Goal: Contribute content: Contribute content

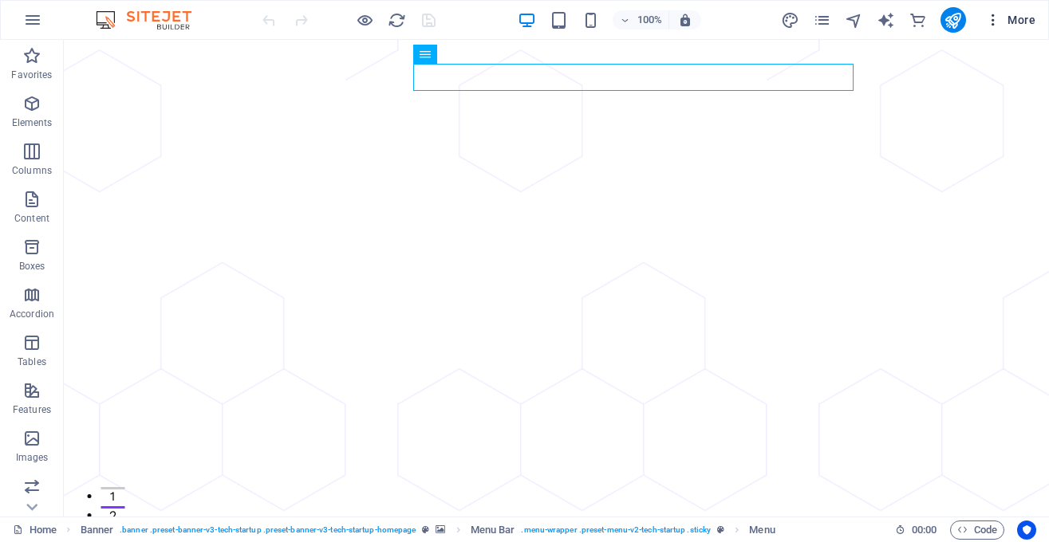
click at [1010, 20] on span "More" at bounding box center [1010, 20] width 50 height 16
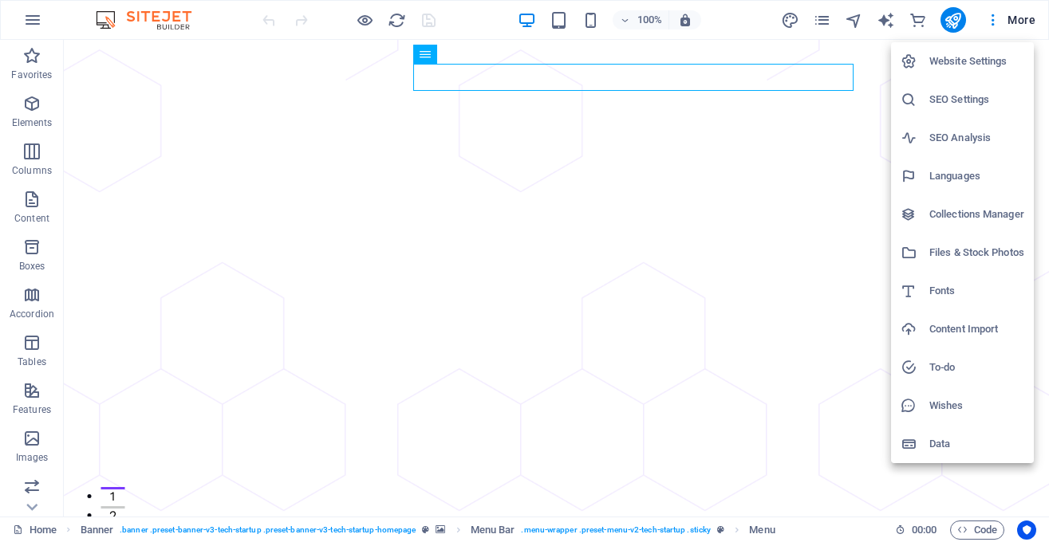
click at [1019, 18] on div at bounding box center [524, 271] width 1049 height 542
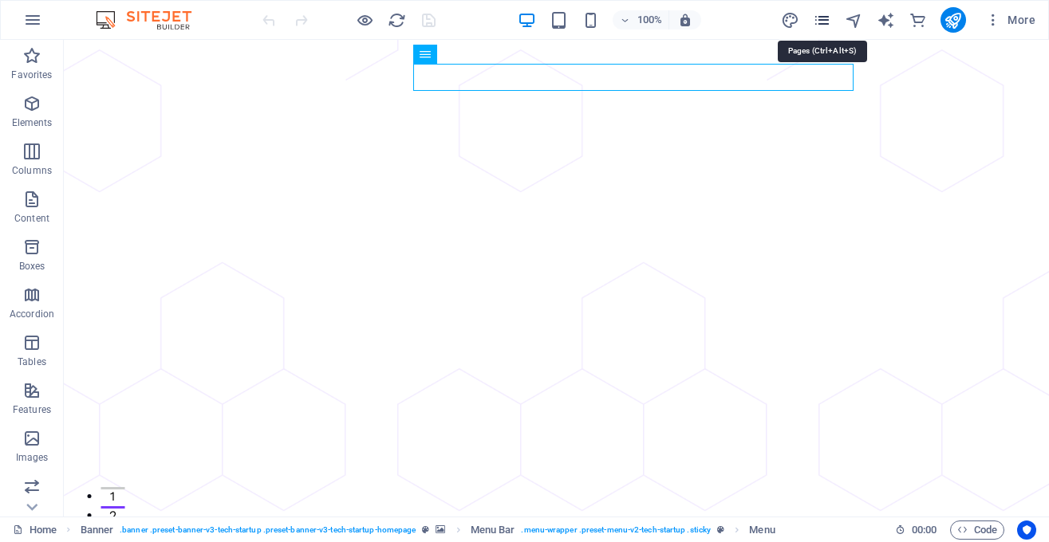
click at [827, 18] on icon "pages" at bounding box center [822, 20] width 18 height 18
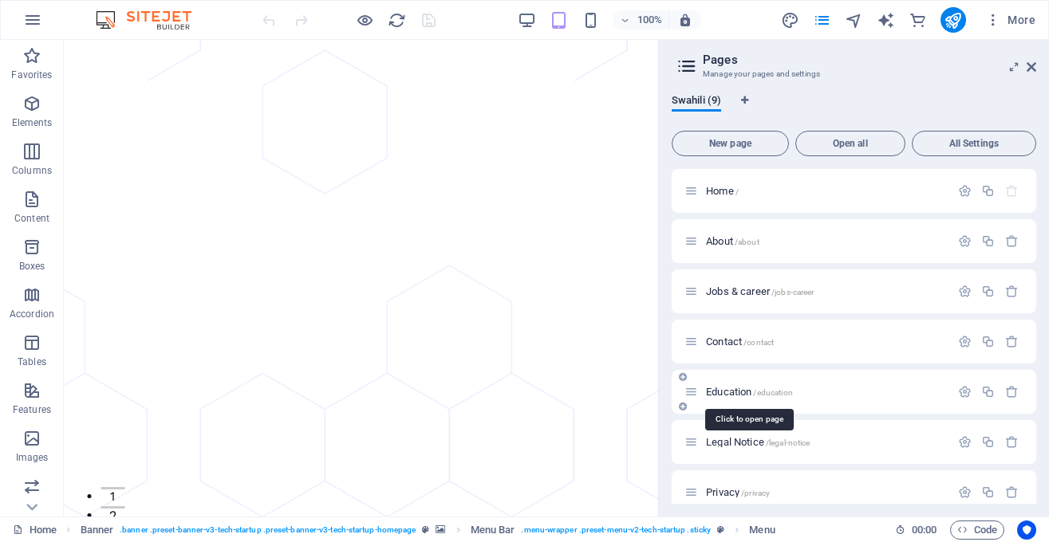
click at [749, 388] on span "Education /education" at bounding box center [749, 392] width 87 height 12
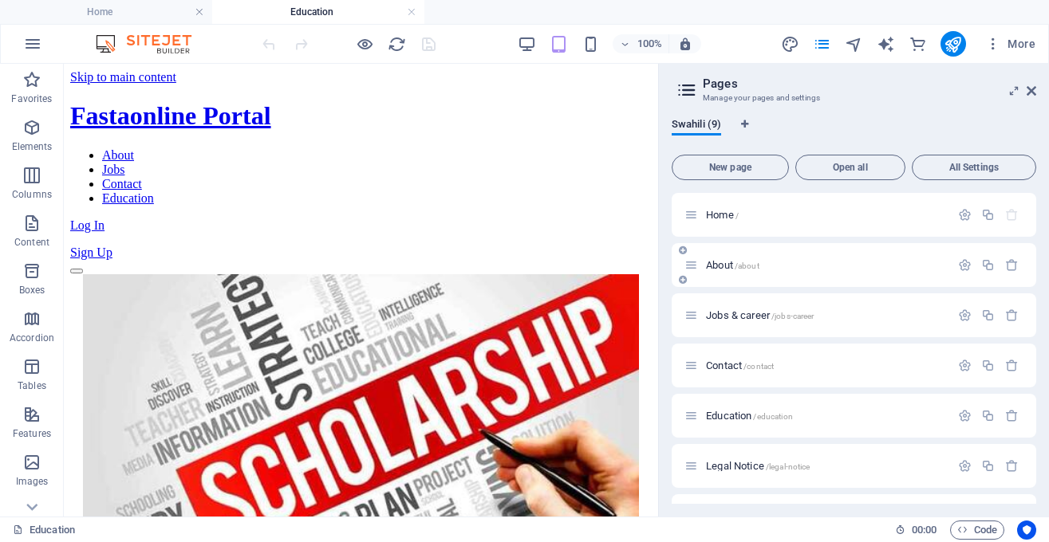
click at [719, 264] on span "About /about" at bounding box center [732, 265] width 53 height 12
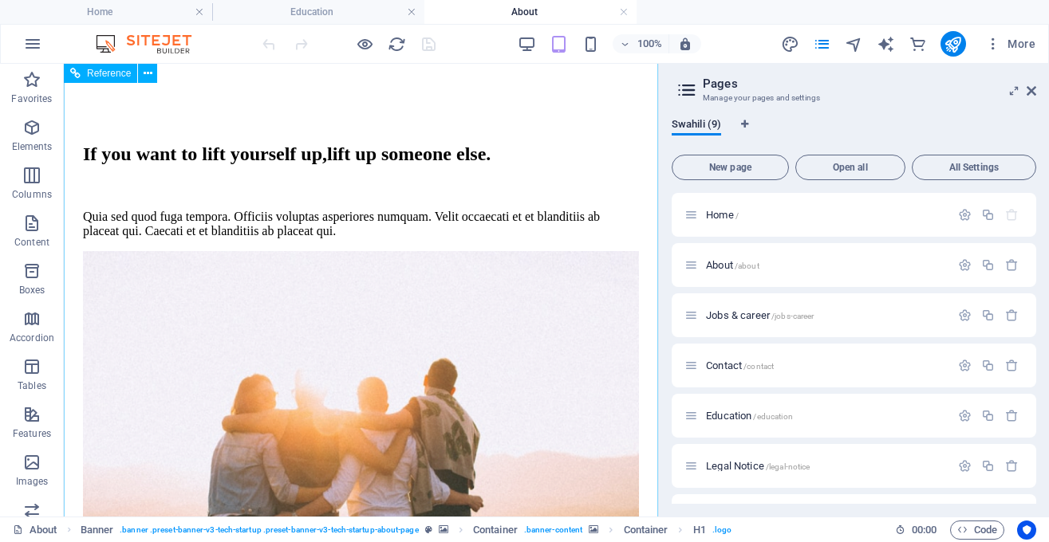
scroll to position [2287, 0]
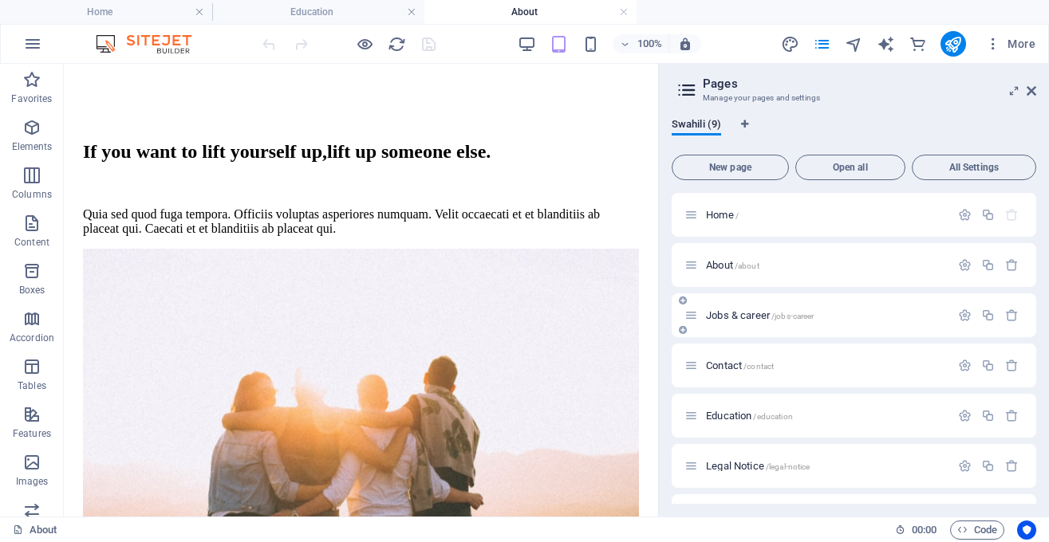
click at [705, 318] on div "Jobs & career /jobs-career" at bounding box center [825, 315] width 249 height 10
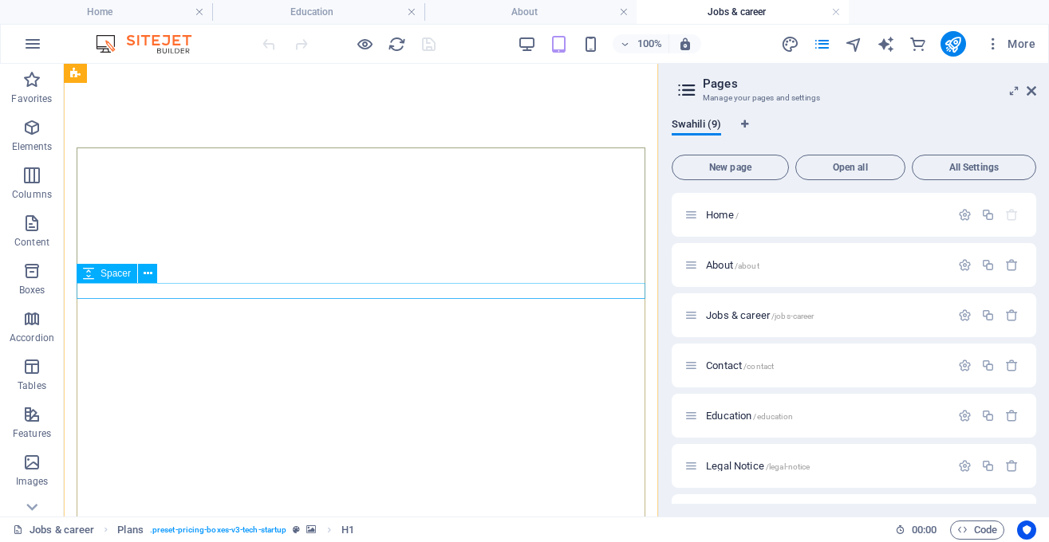
scroll to position [346, 0]
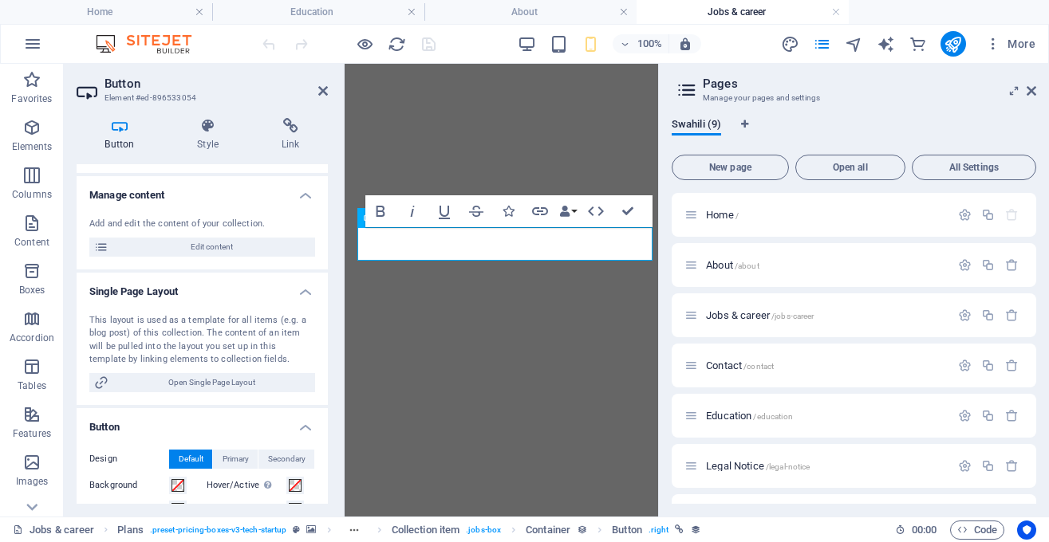
scroll to position [286, 0]
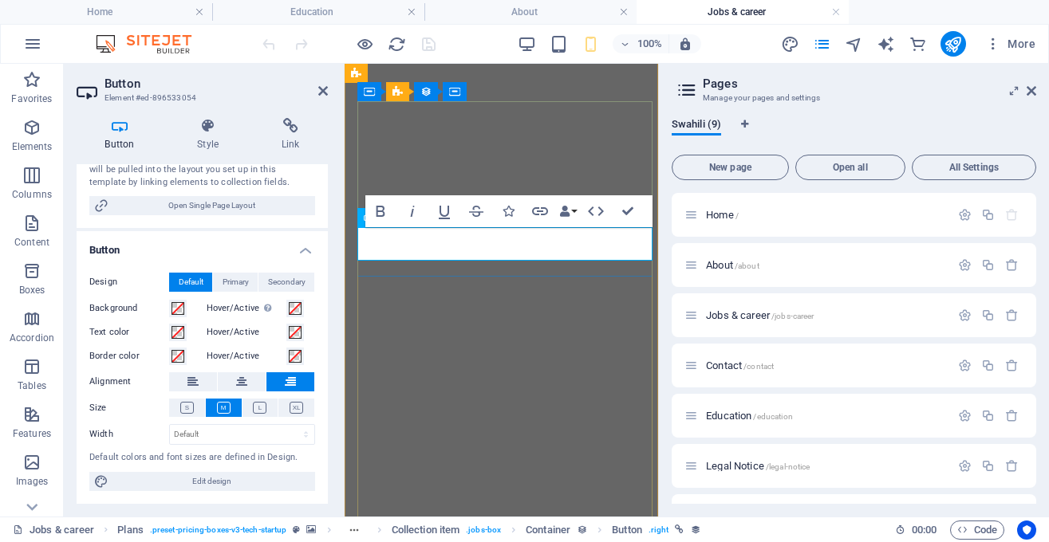
click at [512, 219] on button "Icons" at bounding box center [508, 211] width 30 height 32
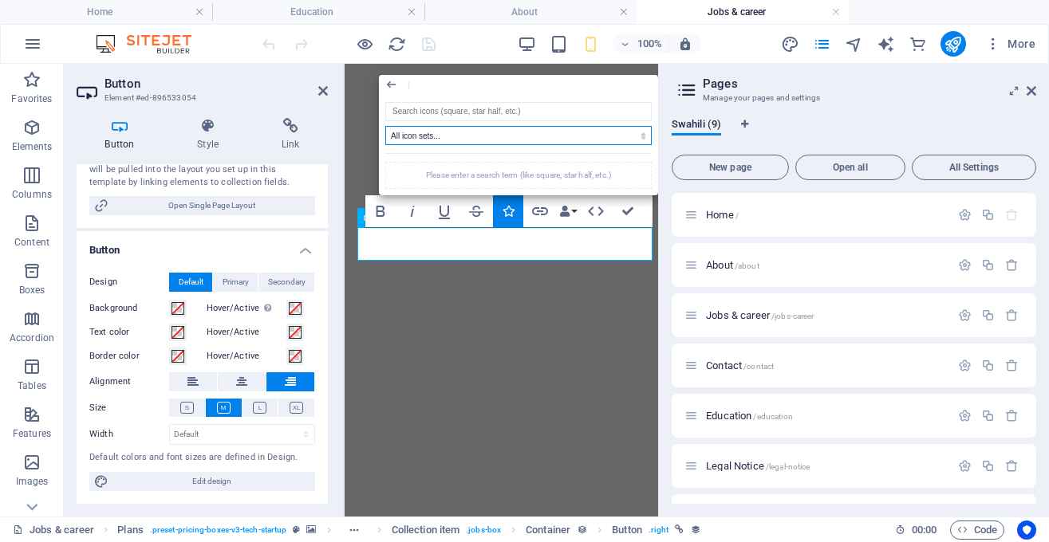
select select "icofont"
click option "IcoFont" at bounding box center [0, 0] width 0 height 0
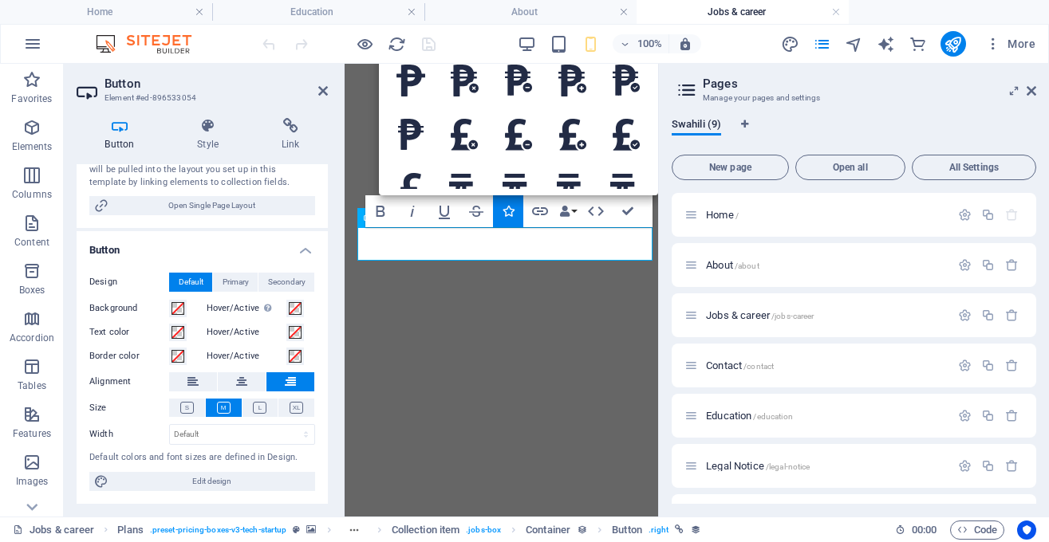
scroll to position [5220, 0]
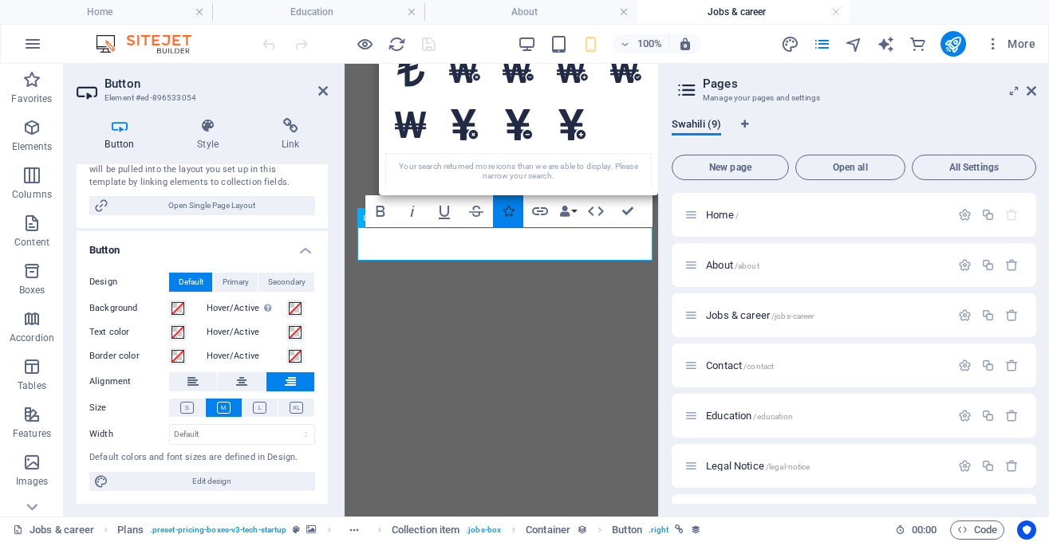
click at [512, 209] on icon "button" at bounding box center [507, 211] width 11 height 11
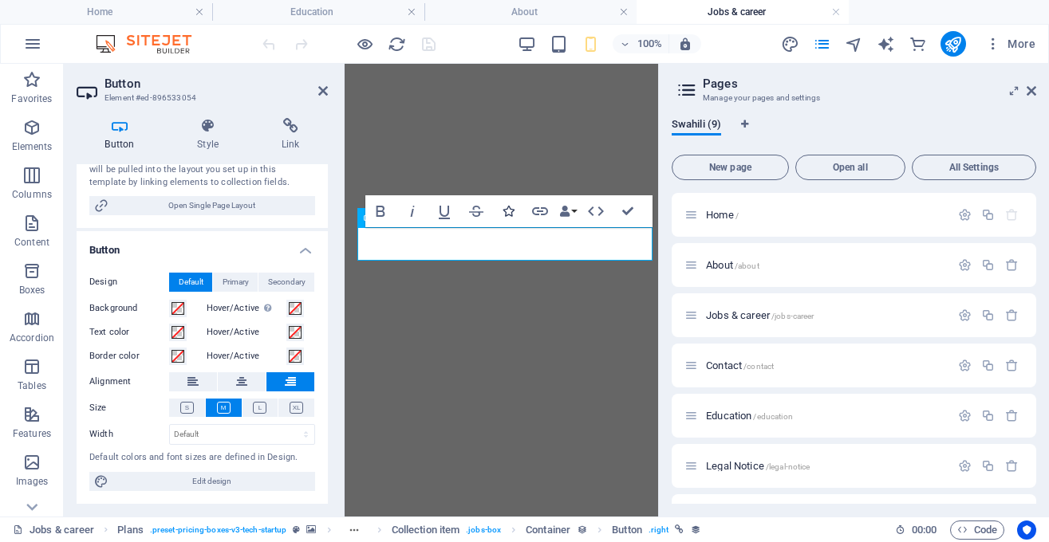
click at [512, 209] on icon "button" at bounding box center [507, 211] width 11 height 11
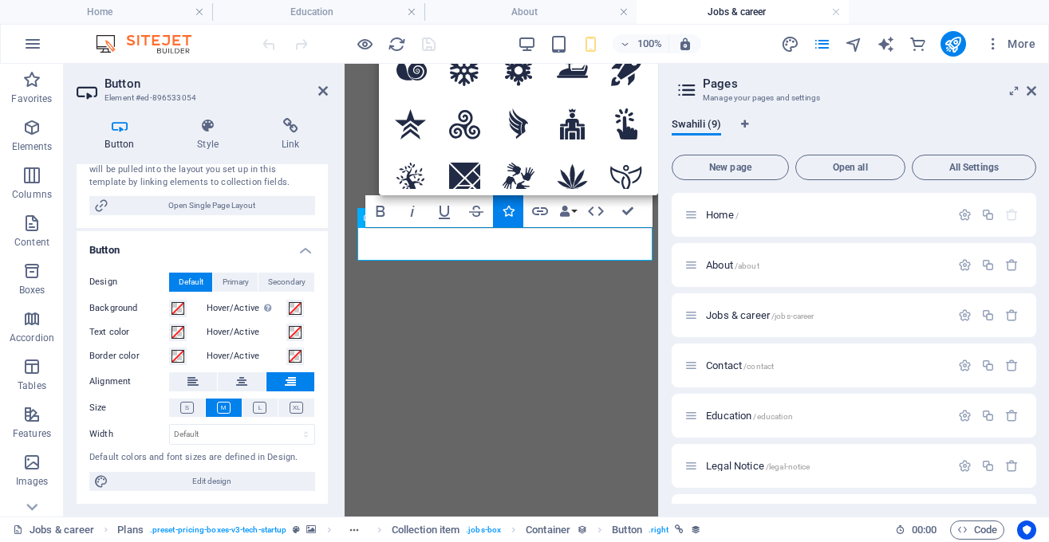
scroll to position [0, 0]
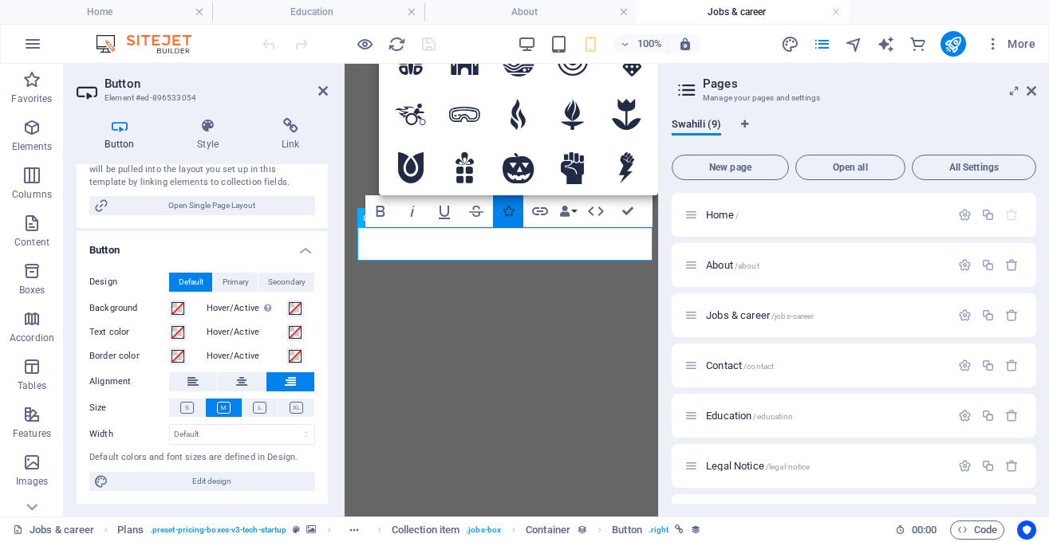
click at [514, 204] on button "Icons" at bounding box center [508, 211] width 30 height 32
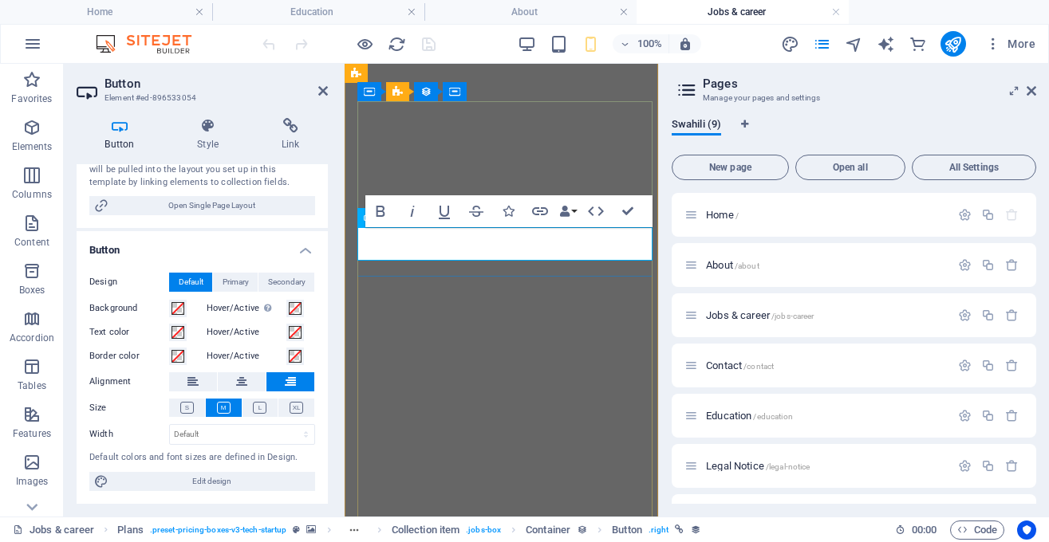
click at [510, 204] on button "Icons" at bounding box center [508, 211] width 30 height 32
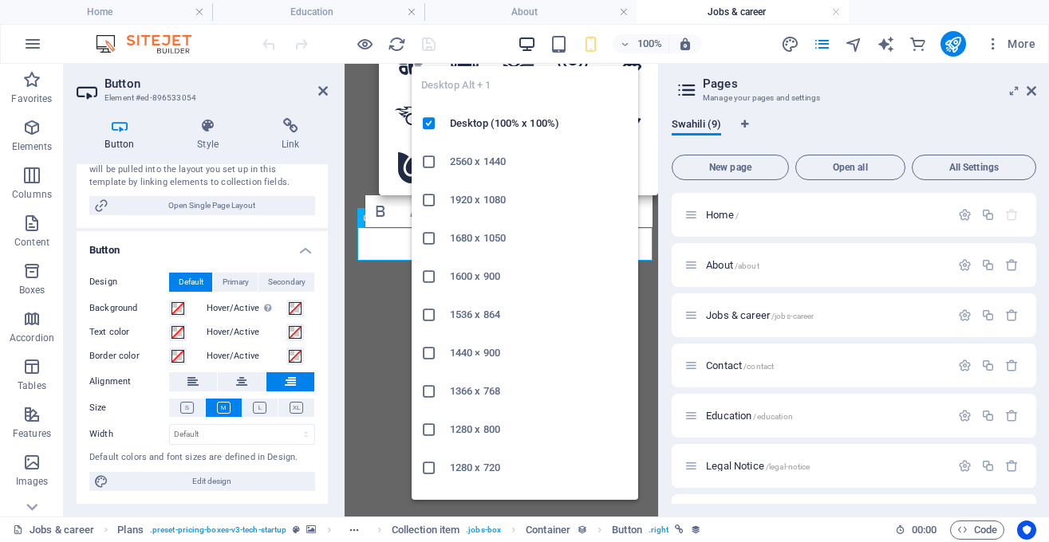
click at [526, 43] on icon "button" at bounding box center [527, 44] width 18 height 18
click at [530, 42] on icon "button" at bounding box center [527, 44] width 18 height 18
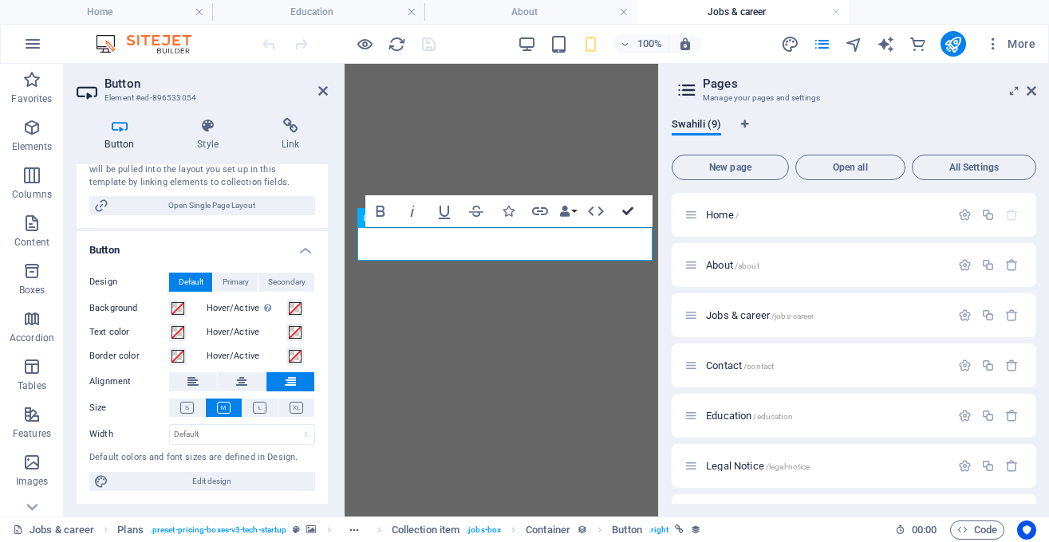
scroll to position [346, 0]
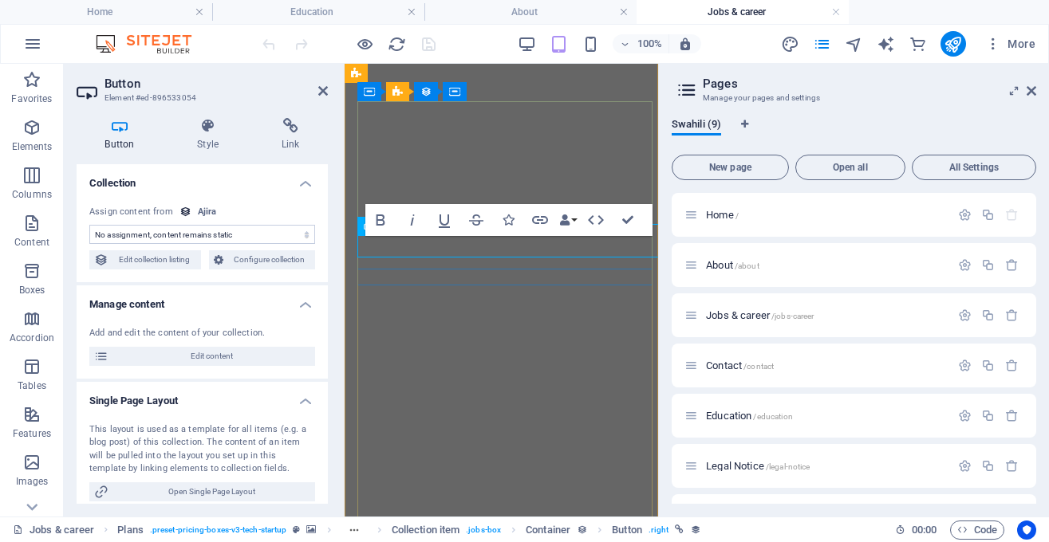
scroll to position [371, 0]
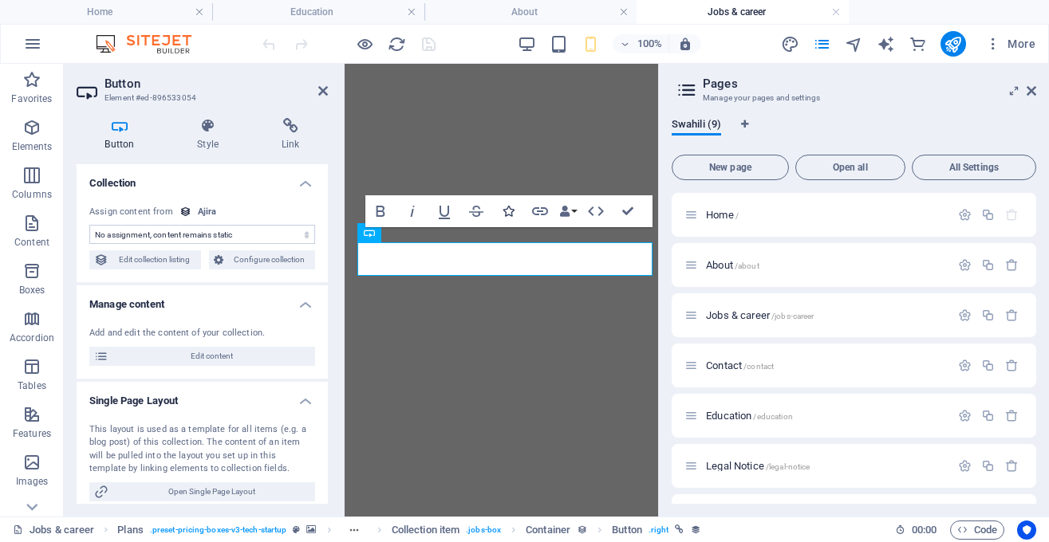
click at [506, 209] on icon "button" at bounding box center [507, 211] width 11 height 11
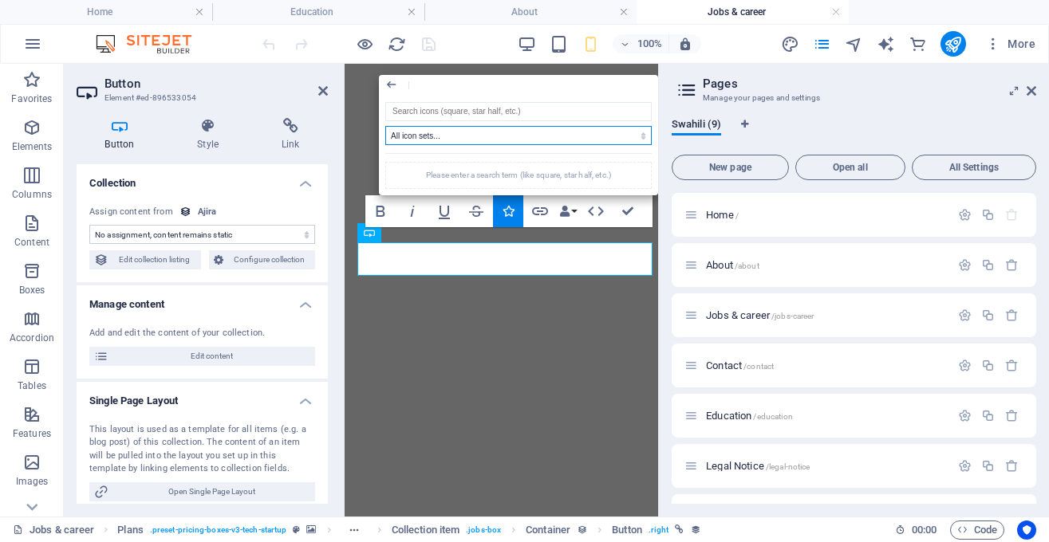
click at [385, 126] on select "All icon sets... IcoFont Ionicons FontAwesome Brands FontAwesome Duotone FontAw…" at bounding box center [518, 135] width 266 height 19
click option "All icon sets..." at bounding box center [0, 0] width 0 height 0
click at [385, 126] on select "All icon sets... IcoFont Ionicons FontAwesome Brands FontAwesome Duotone FontAw…" at bounding box center [518, 135] width 266 height 19
select select "font-awesome-brands"
click option "FontAwesome Brands" at bounding box center [0, 0] width 0 height 0
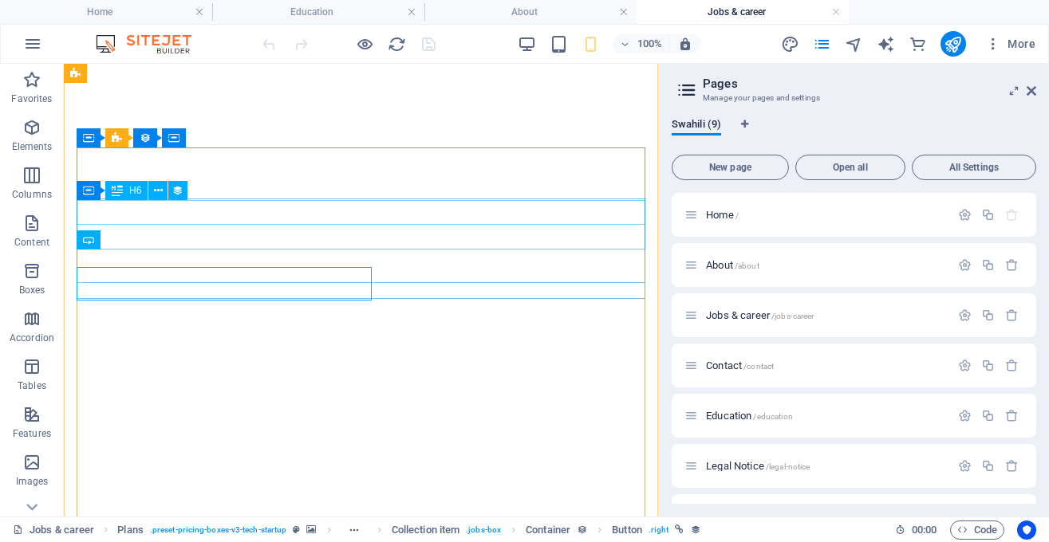
scroll to position [346, 0]
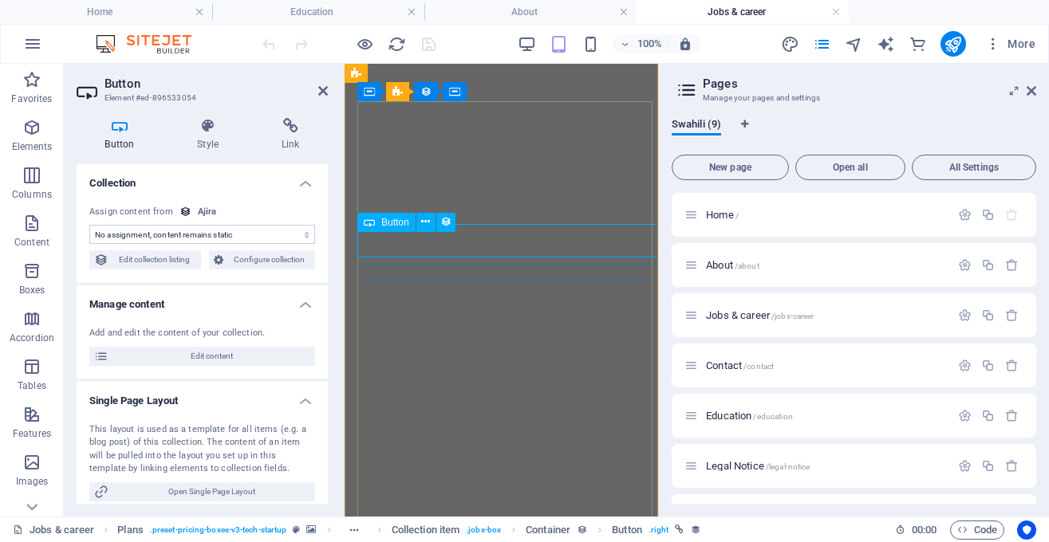
scroll to position [371, 0]
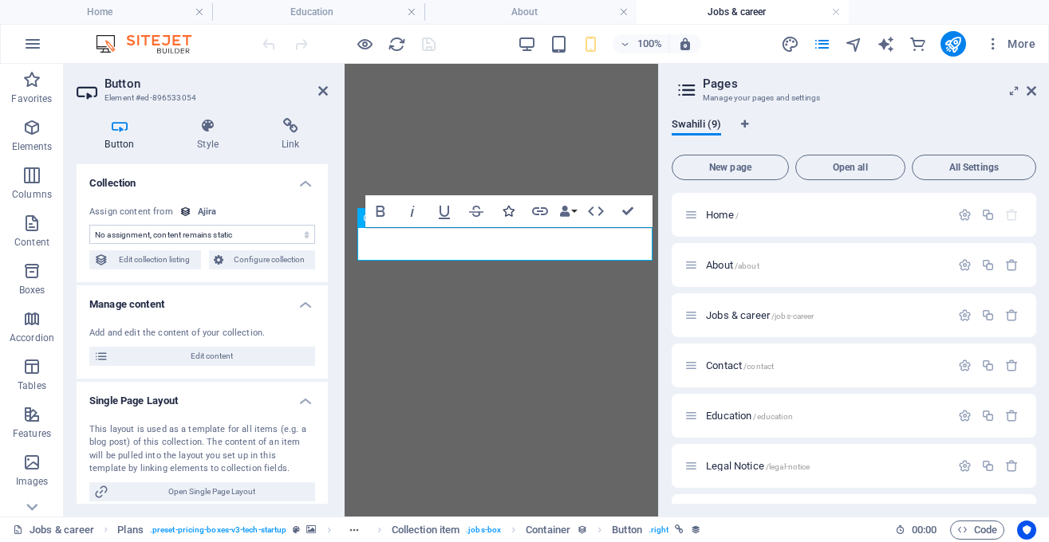
click at [511, 213] on icon "button" at bounding box center [507, 211] width 11 height 11
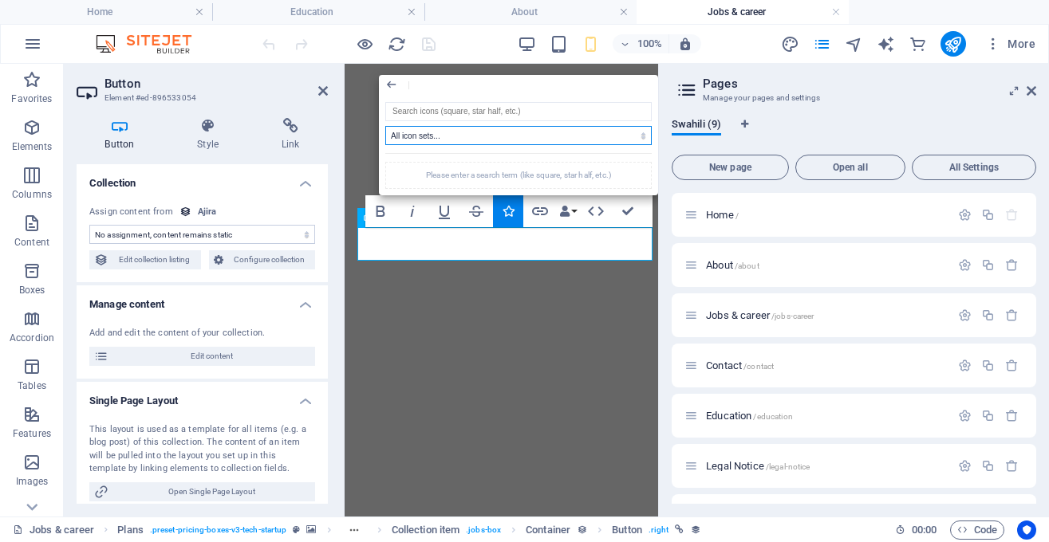
click at [385, 126] on select "All icon sets... IcoFont Ionicons FontAwesome Brands FontAwesome Duotone FontAw…" at bounding box center [518, 135] width 266 height 19
select select "font-awesome-duotone"
click option "FontAwesome Duotone" at bounding box center [0, 0] width 0 height 0
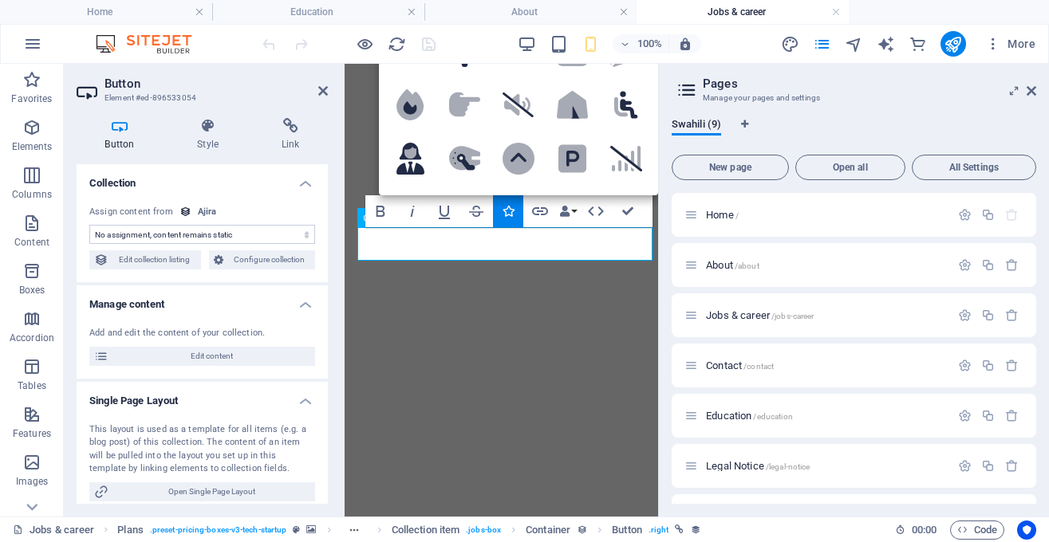
scroll to position [3872, 0]
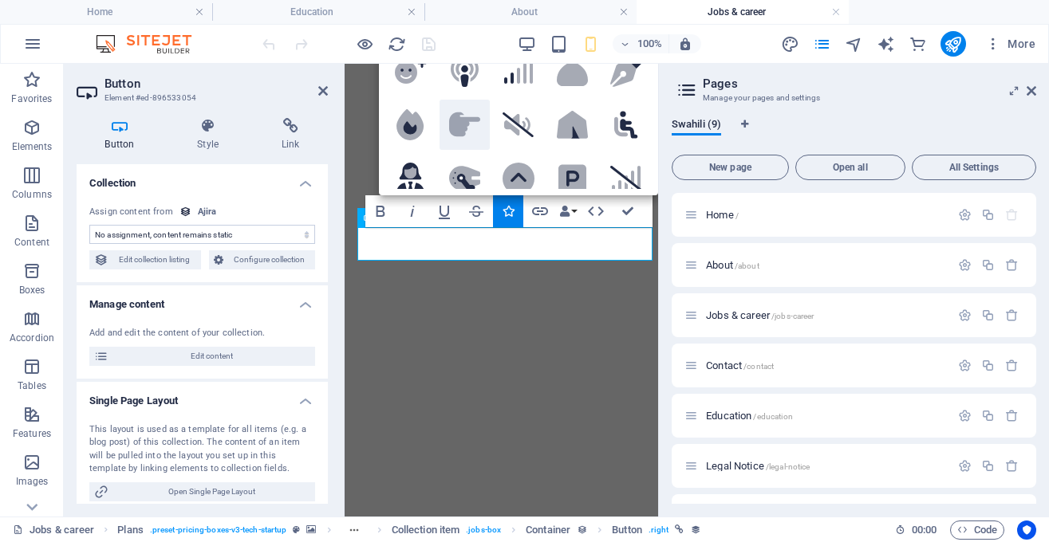
click at [470, 117] on icon at bounding box center [465, 124] width 32 height 25
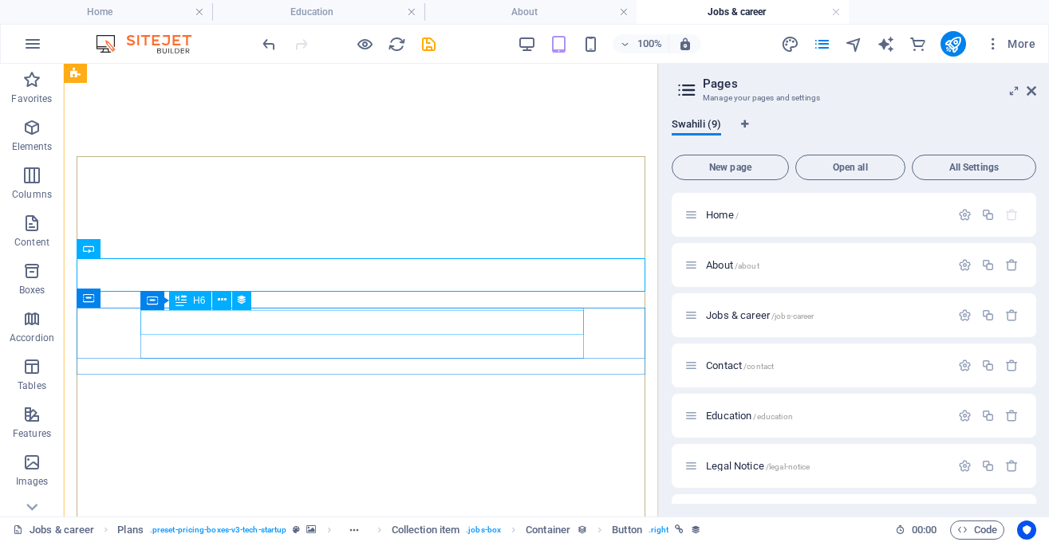
scroll to position [337, 0]
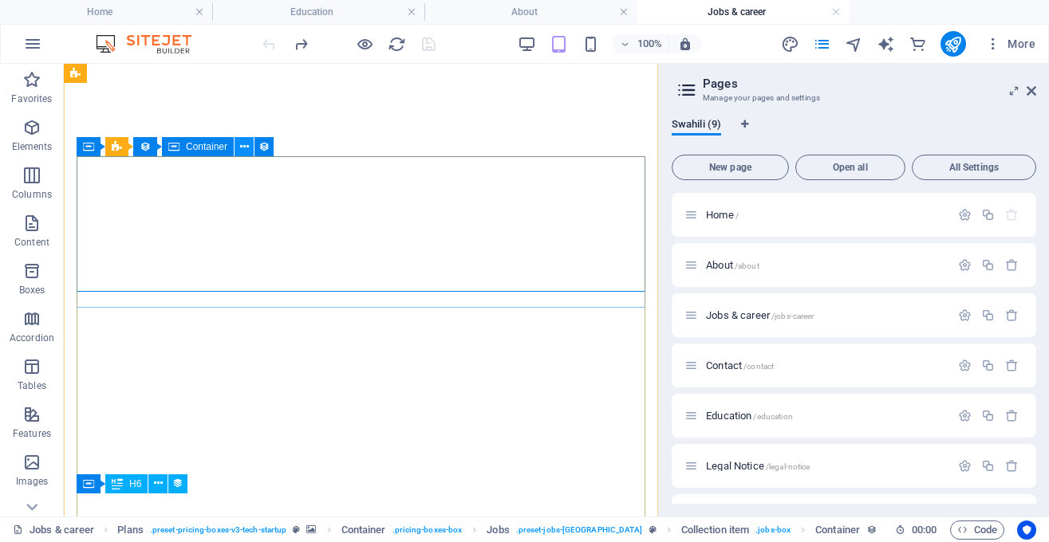
click at [246, 148] on icon at bounding box center [244, 147] width 9 height 17
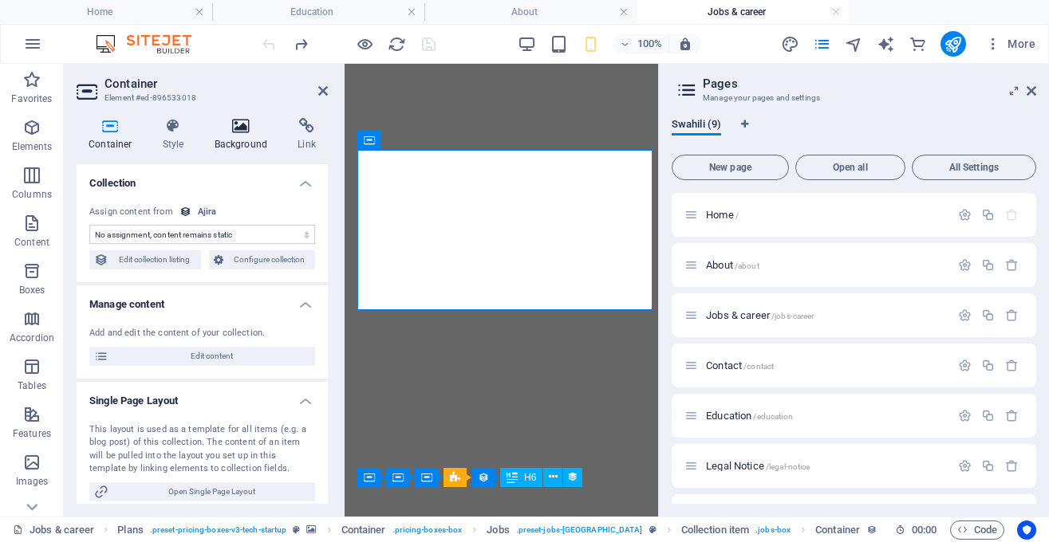
select select "%"
click at [176, 129] on icon at bounding box center [173, 126] width 45 height 16
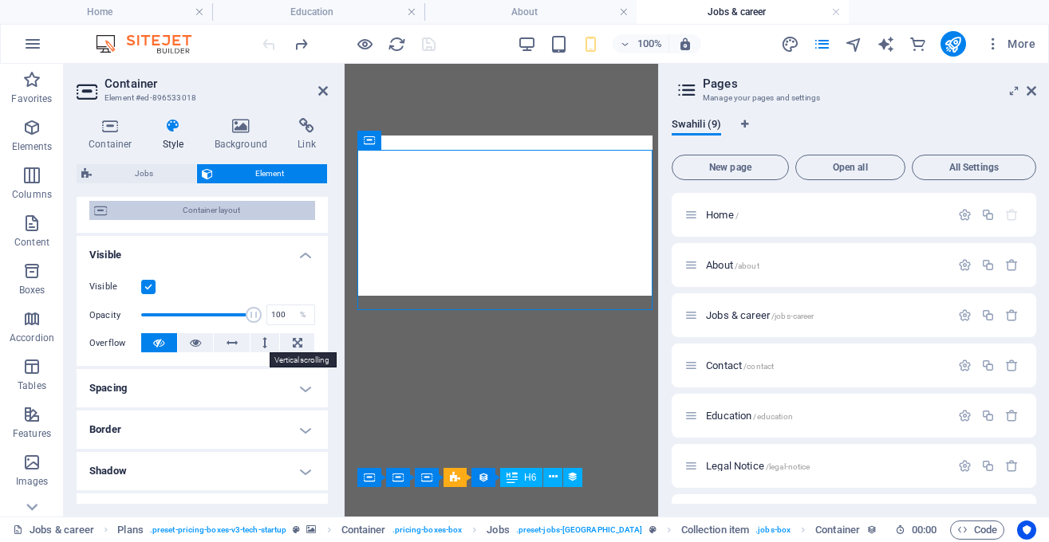
scroll to position [179, 0]
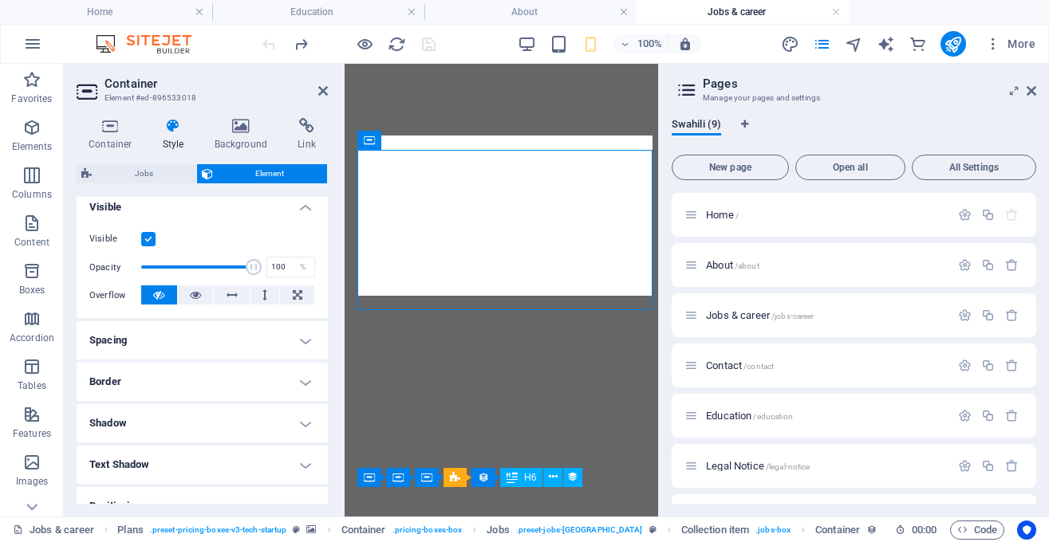
click at [296, 376] on h4 "Border" at bounding box center [202, 382] width 251 height 38
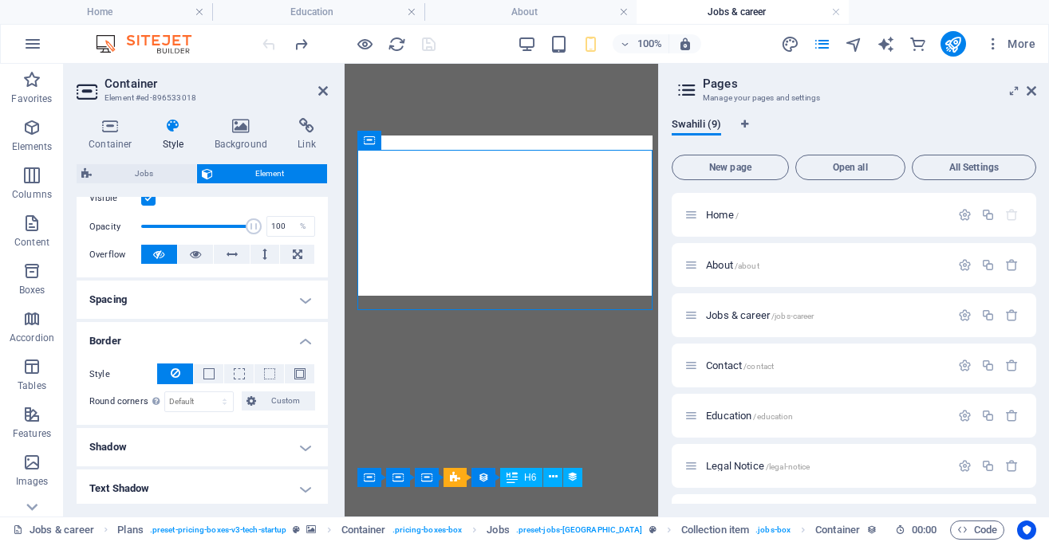
scroll to position [230, 0]
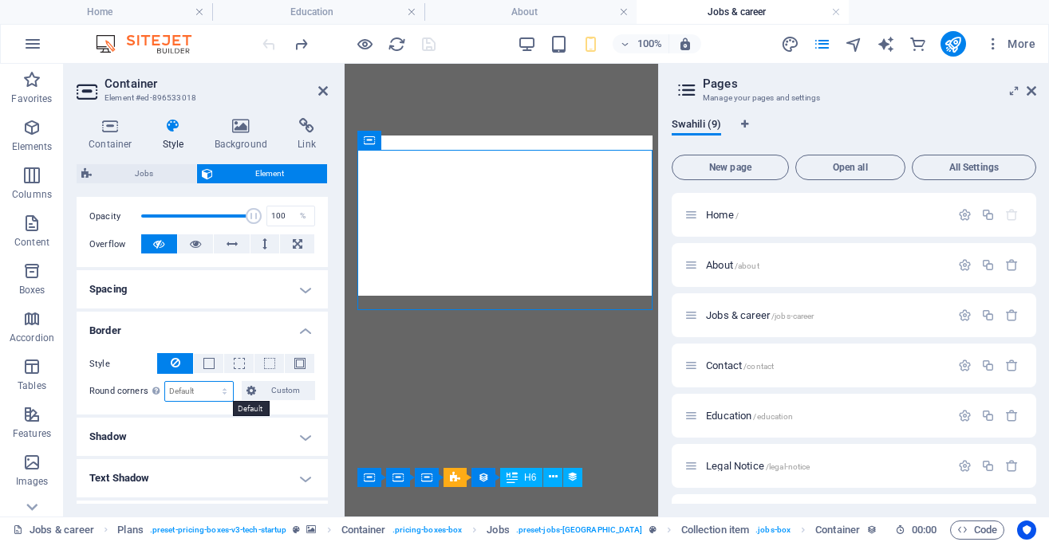
click at [165, 382] on select "Default px rem % vh vw Custom" at bounding box center [199, 391] width 68 height 19
select select "px"
click option "px" at bounding box center [0, 0] width 0 height 0
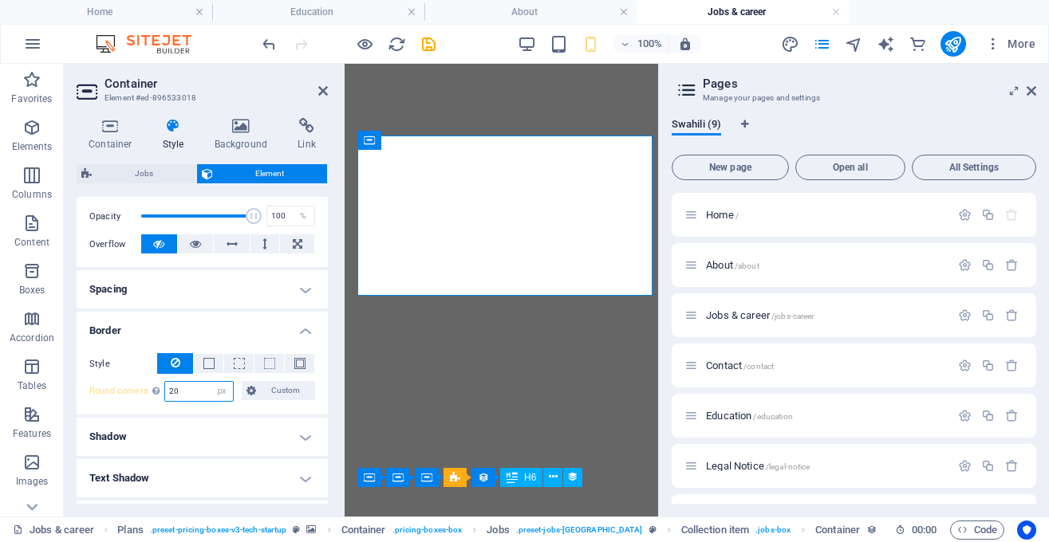
type input "20"
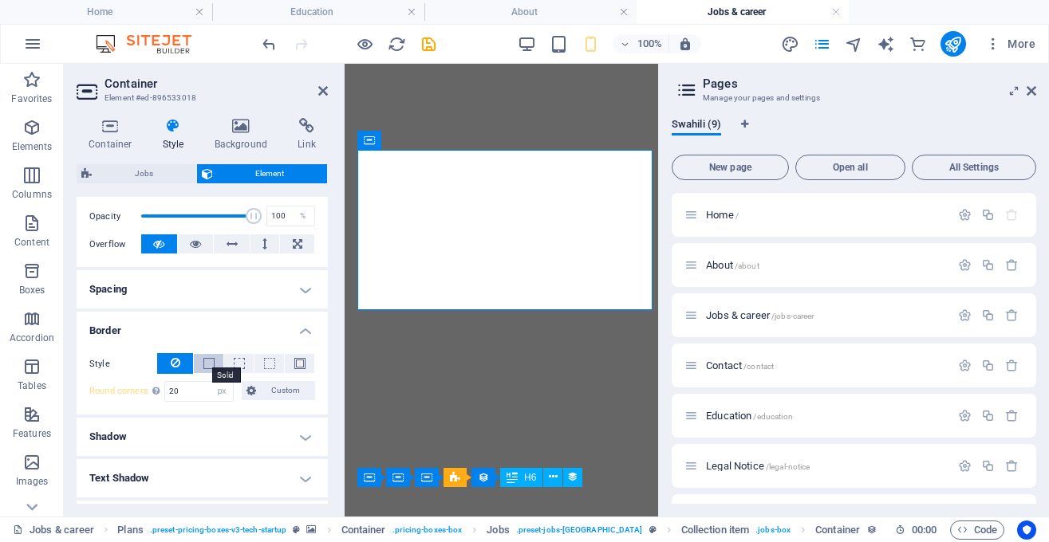
click at [211, 361] on span at bounding box center [208, 363] width 11 height 11
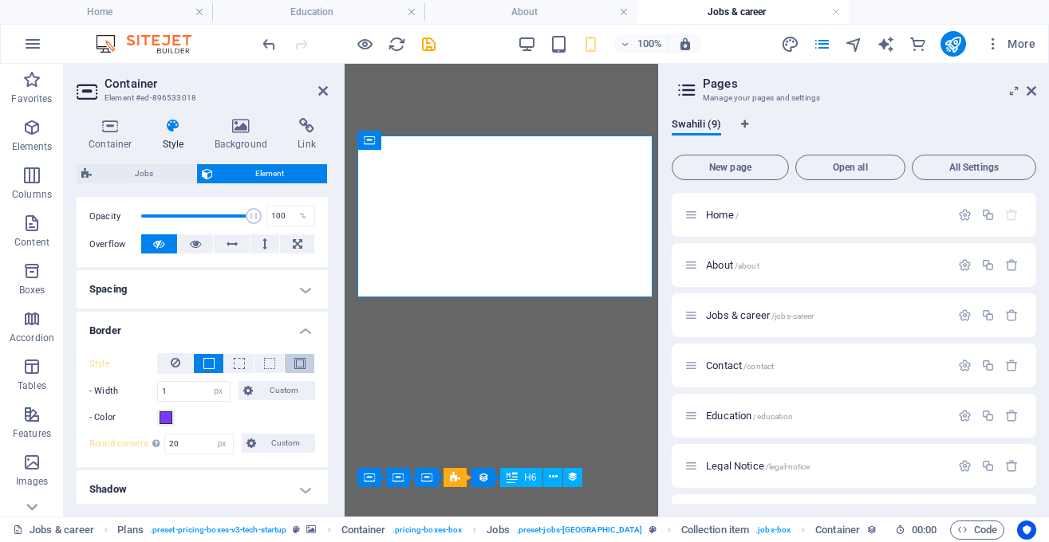
click at [293, 359] on button at bounding box center [300, 363] width 30 height 19
click at [211, 362] on span at bounding box center [208, 363] width 11 height 11
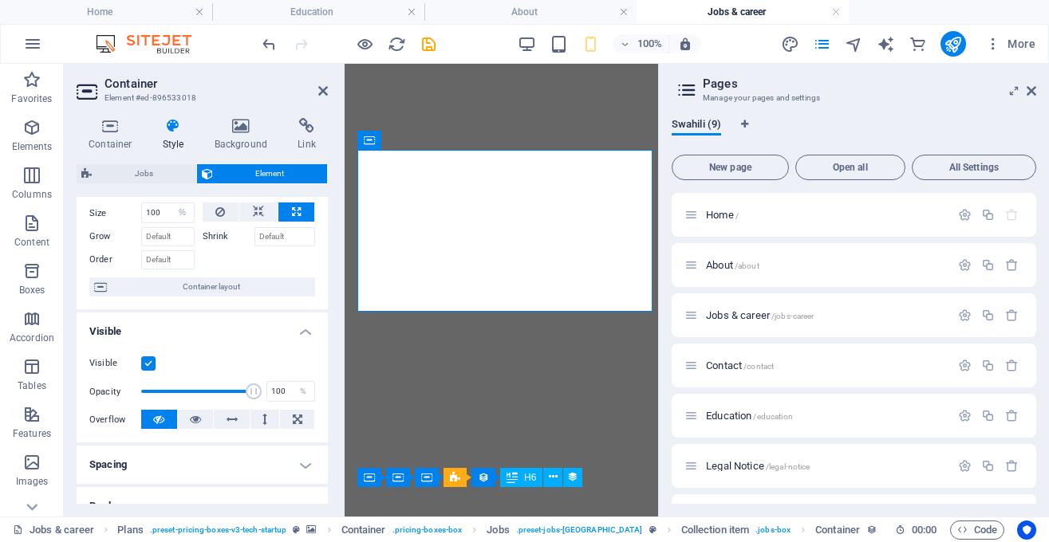
scroll to position [0, 0]
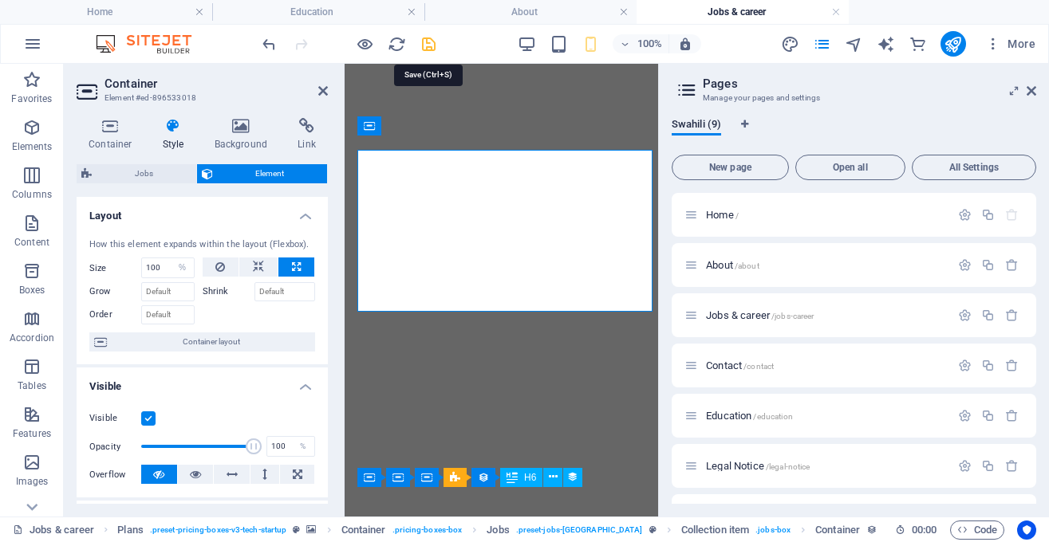
click at [427, 37] on icon "save" at bounding box center [429, 44] width 18 height 18
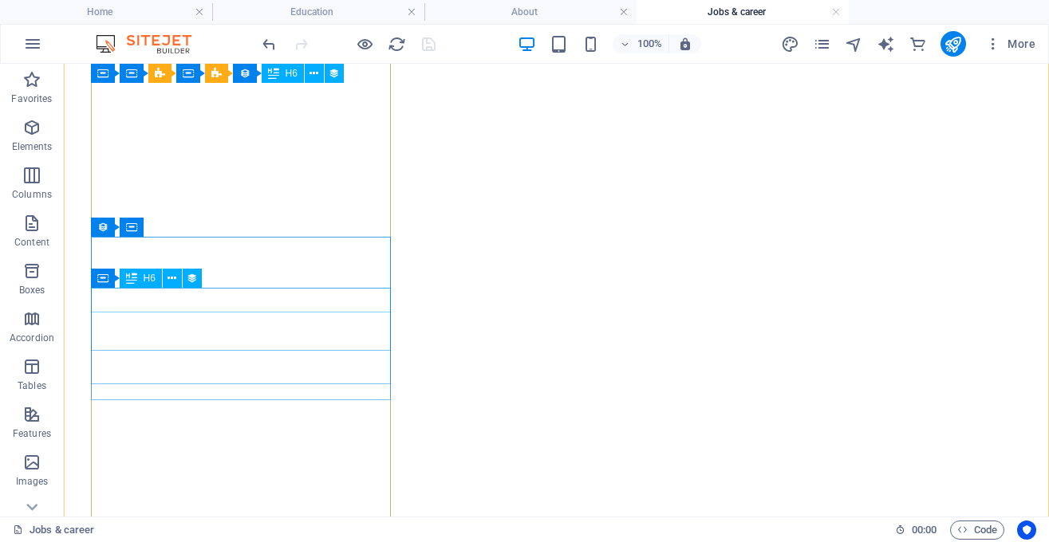
scroll to position [775, 0]
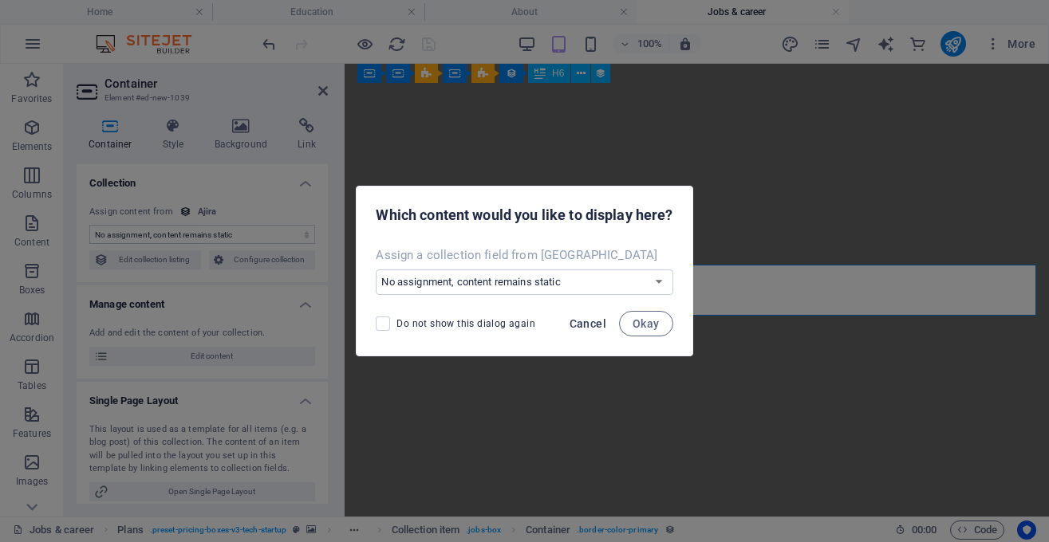
click at [589, 325] on span "Cancel" at bounding box center [587, 323] width 37 height 13
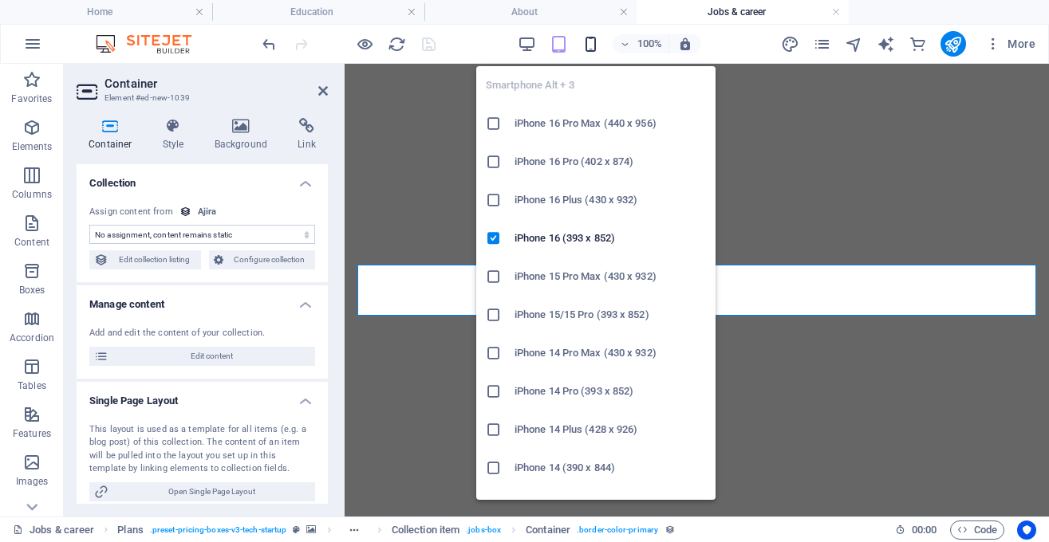
click at [594, 43] on icon "button" at bounding box center [590, 44] width 18 height 18
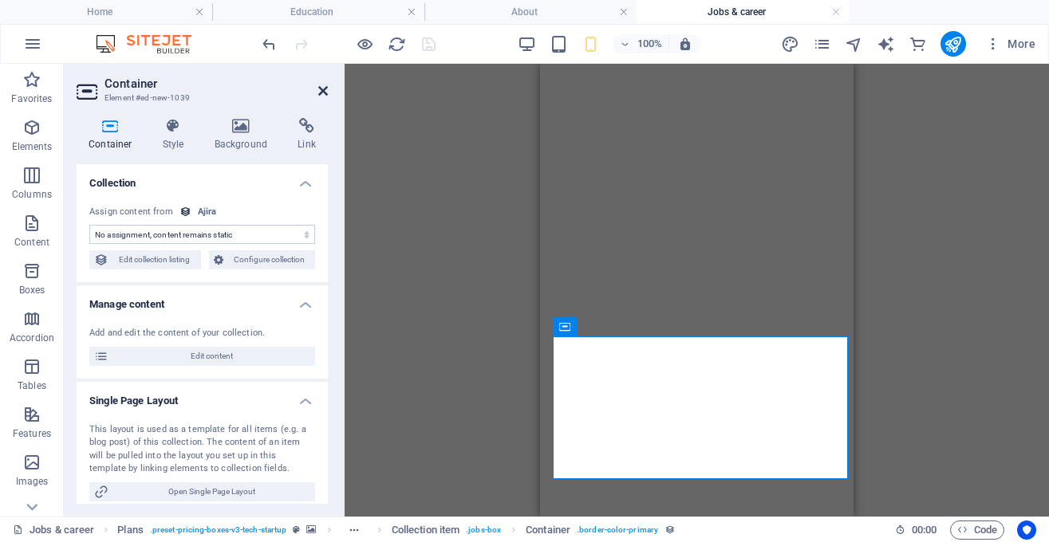
click at [324, 93] on icon at bounding box center [323, 91] width 10 height 13
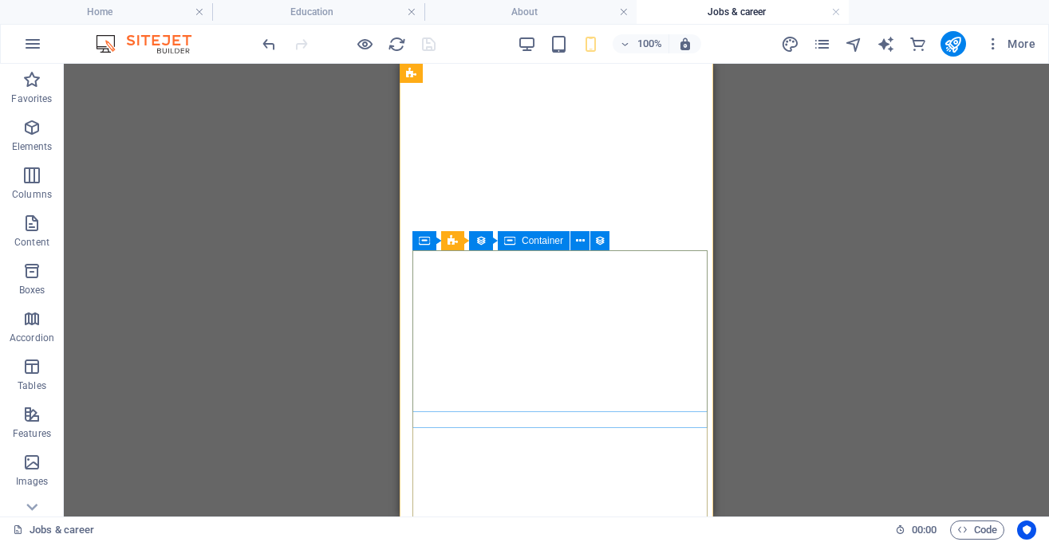
scroll to position [237, 0]
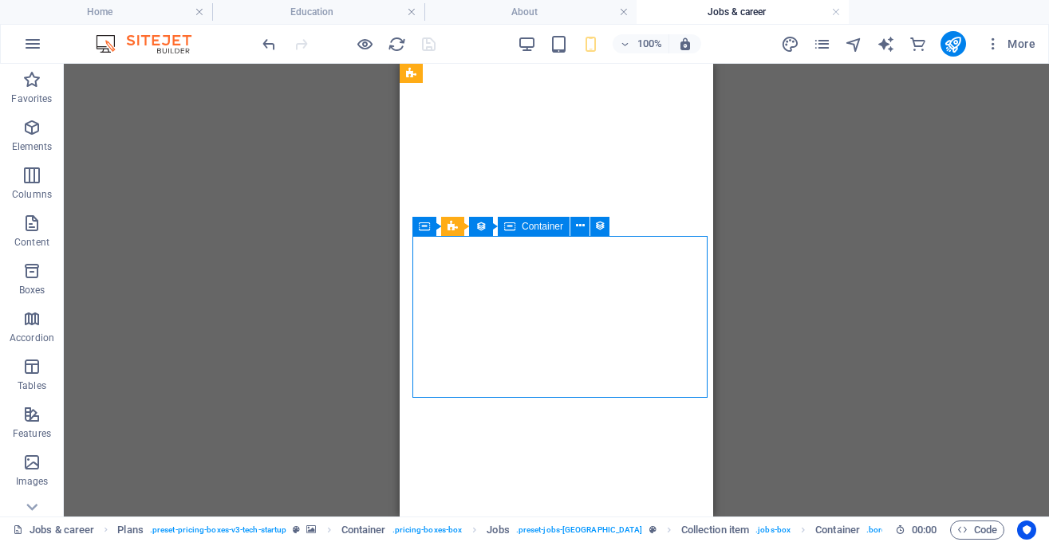
select select "%"
select select "px"
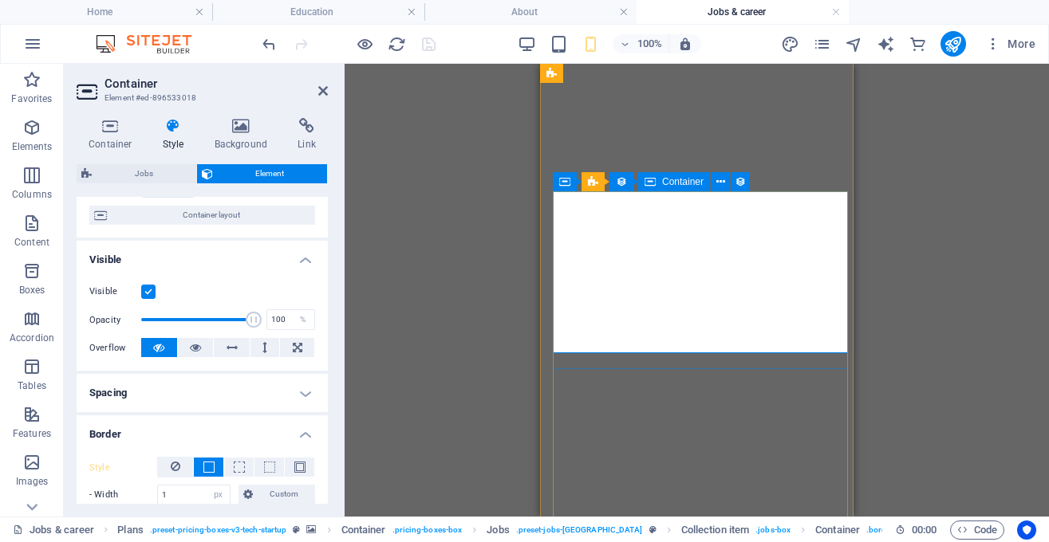
scroll to position [281, 0]
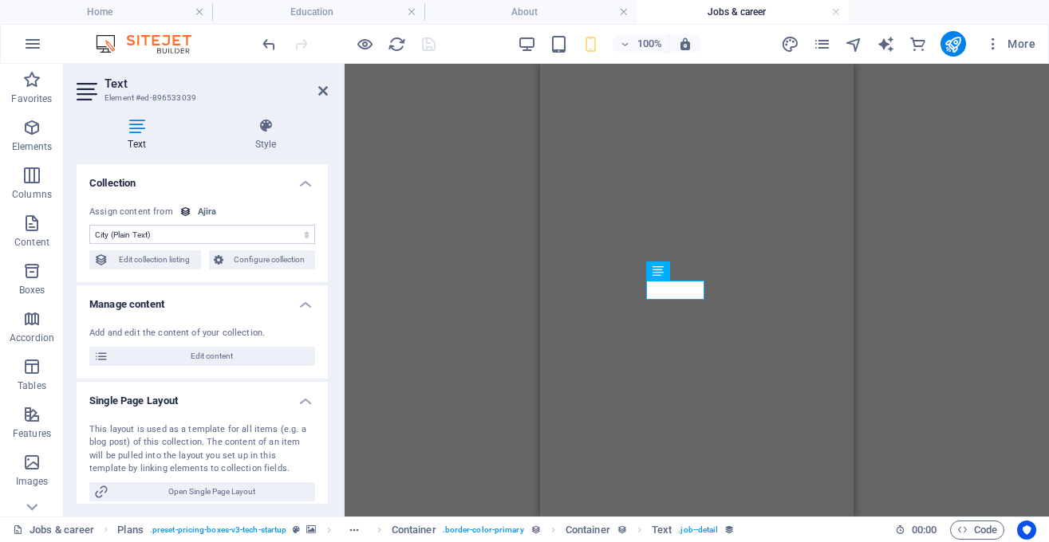
click at [89, 225] on select "No assignment, content remains static Created at (Date) Updated at (Date) Name …" at bounding box center [202, 234] width 226 height 19
select select "remainStatic"
click option "No assignment, content remains static" at bounding box center [0, 0] width 0 height 0
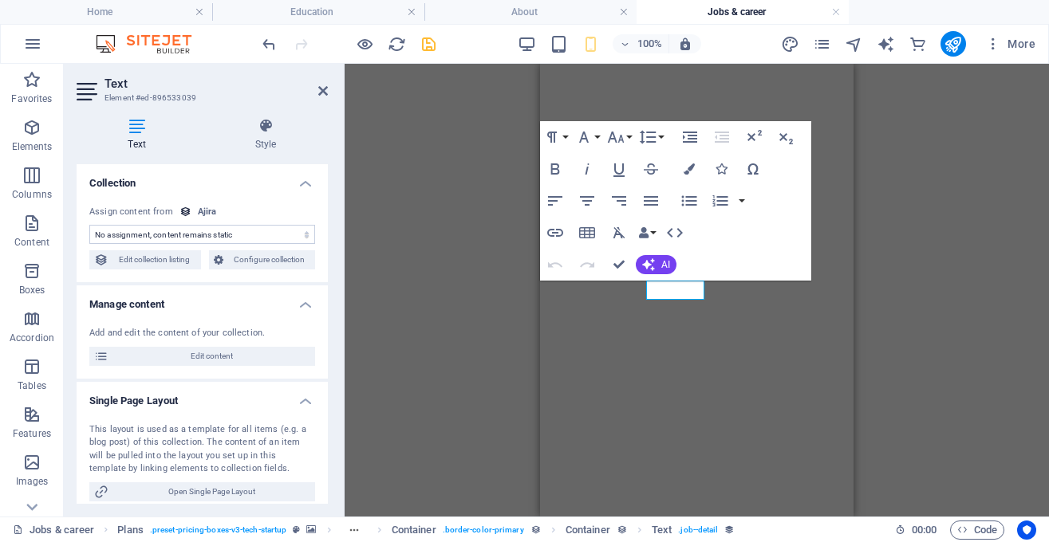
click at [89, 225] on select "No assignment, content remains static Created at (Date) Updated at (Date) Name …" at bounding box center [202, 234] width 226 height 19
click at [279, 237] on select "No assignment, content remains static Created at (Date) Updated at (Date) Name …" at bounding box center [202, 234] width 226 height 19
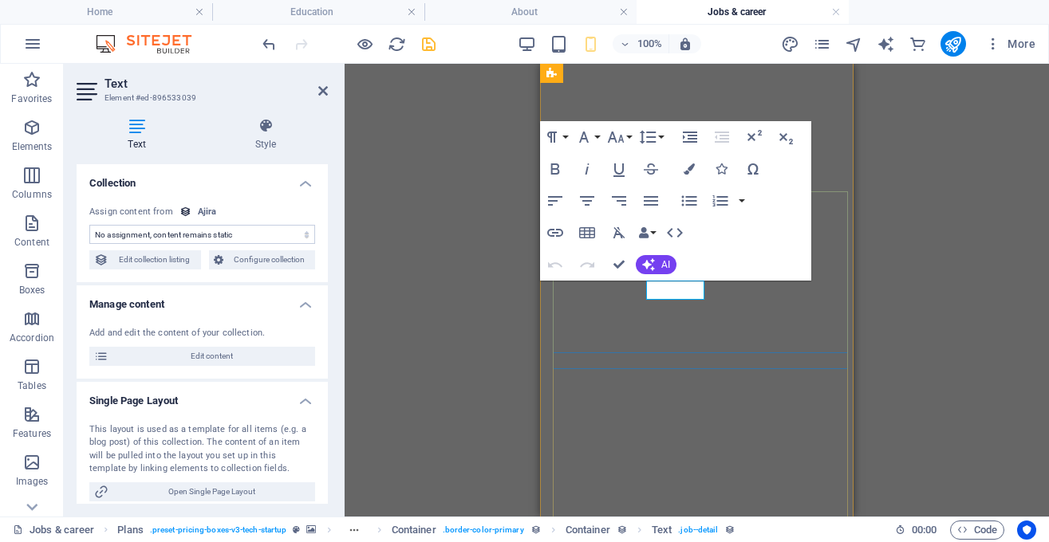
drag, startPoint x: 689, startPoint y: 290, endPoint x: 851, endPoint y: 218, distance: 177.1
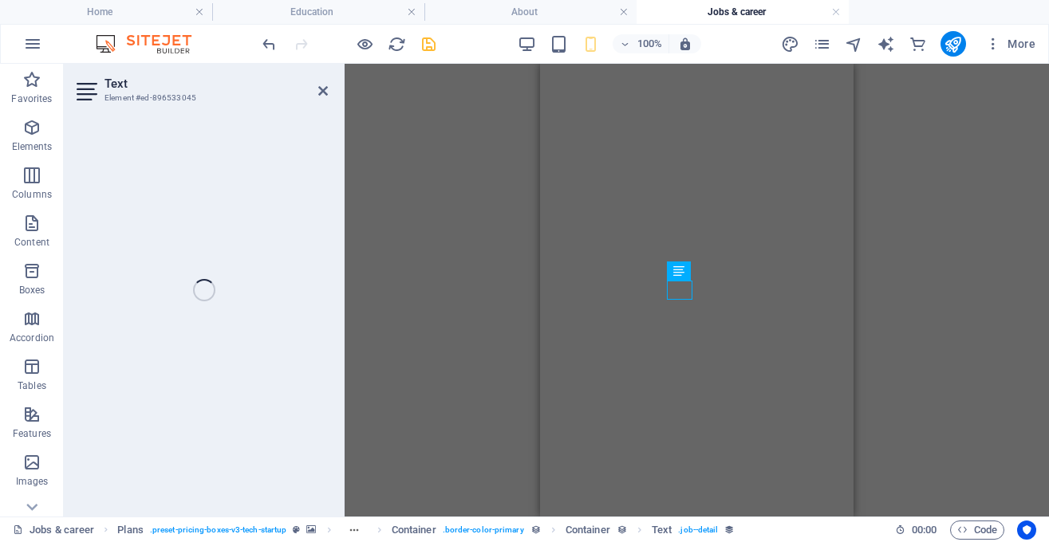
select select "country"
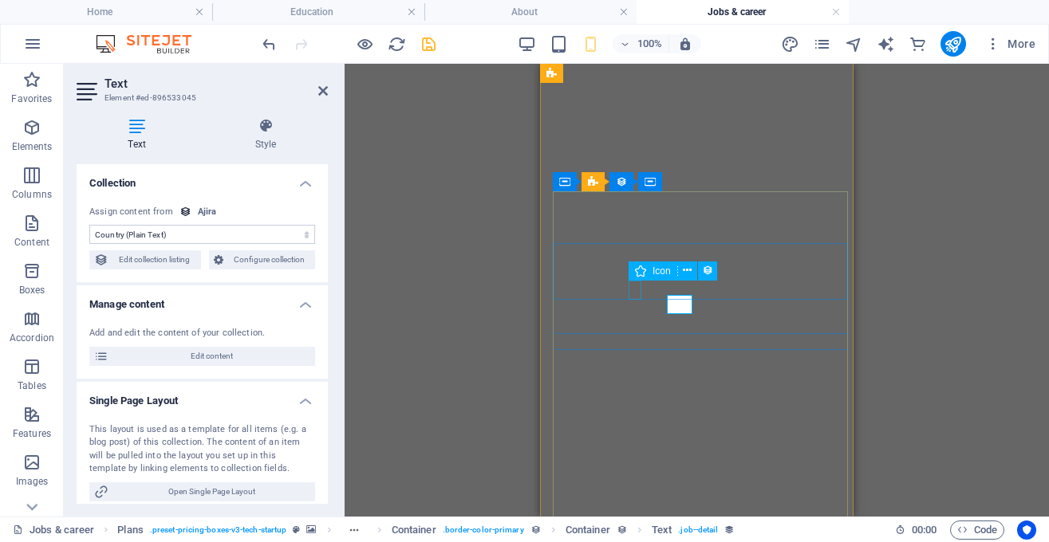
select select "xMidYMid"
select select "px"
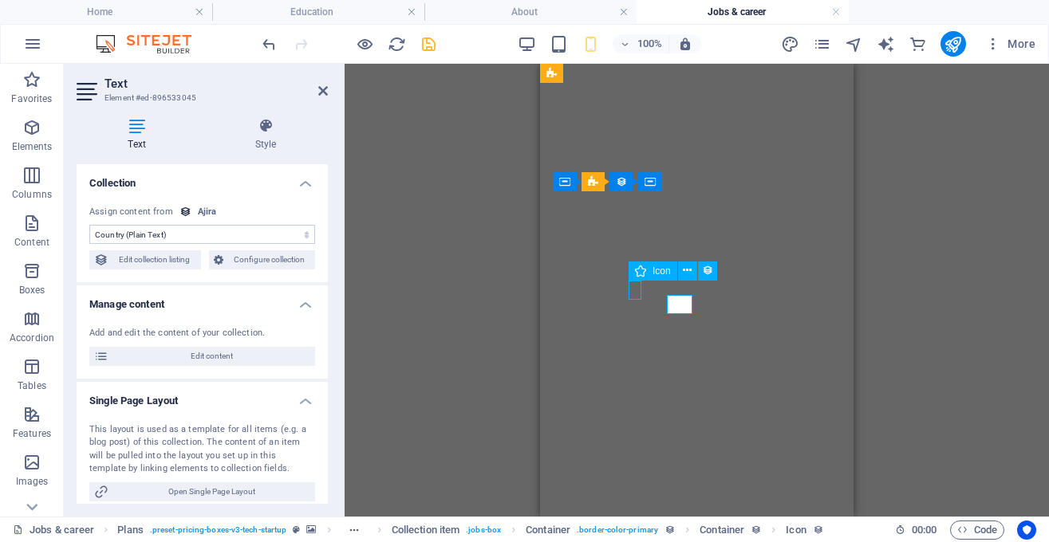
select select "px"
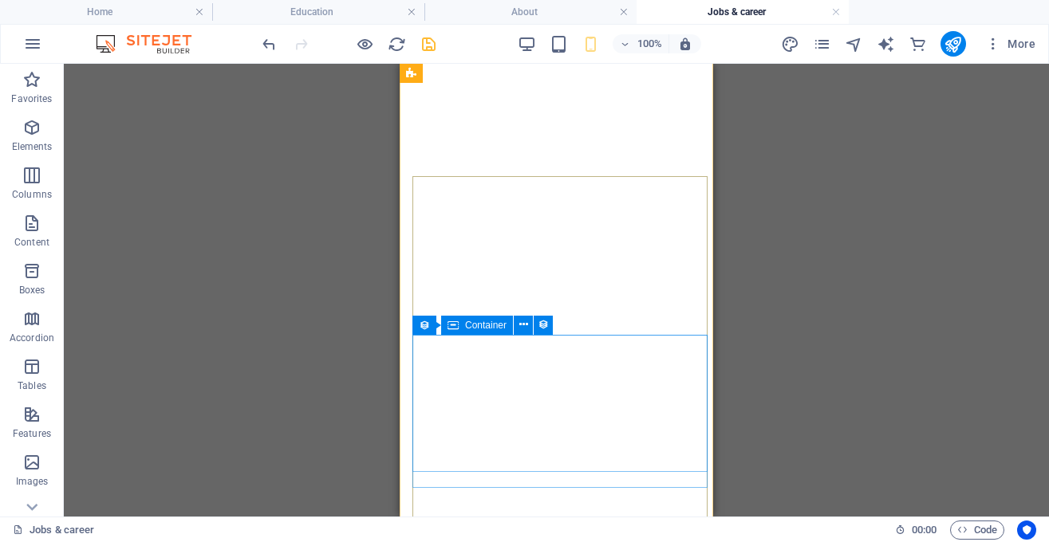
scroll to position [319, 0]
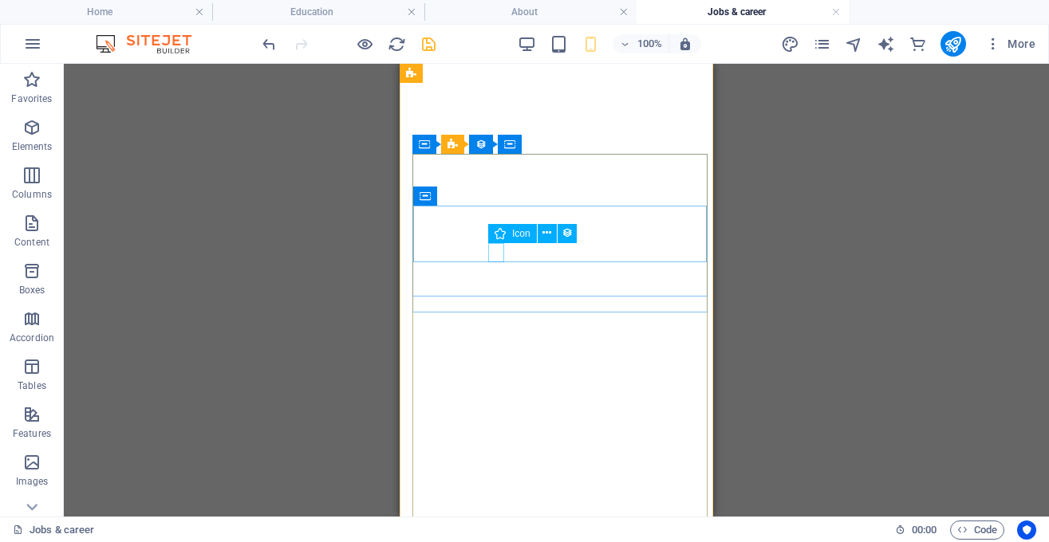
select select "xMidYMid"
select select "px"
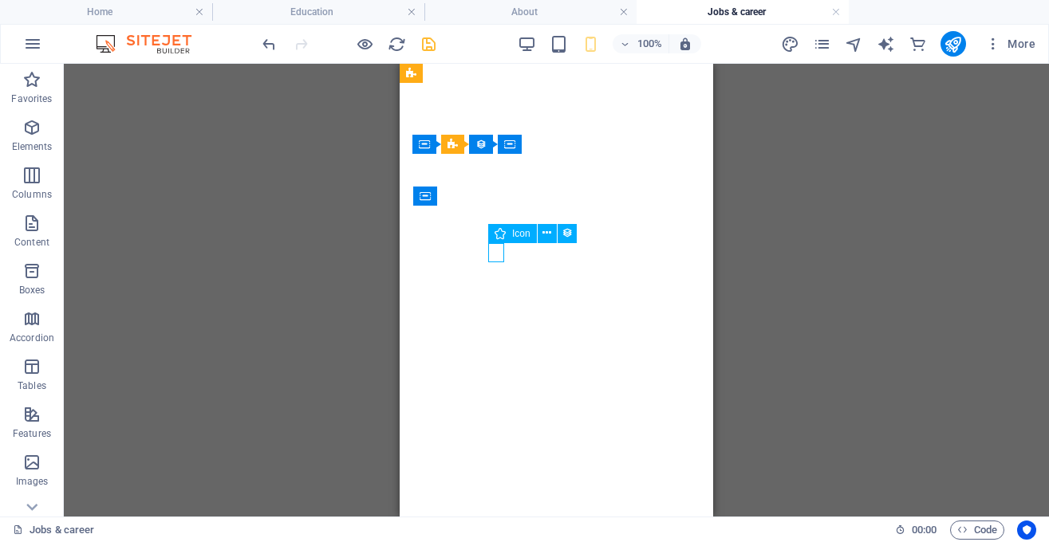
select select "px"
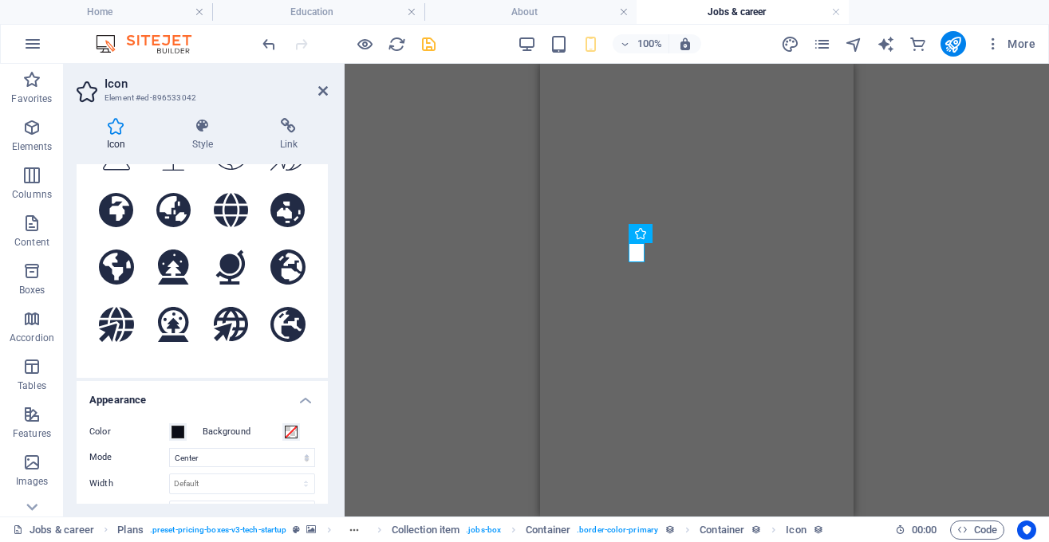
scroll to position [641, 0]
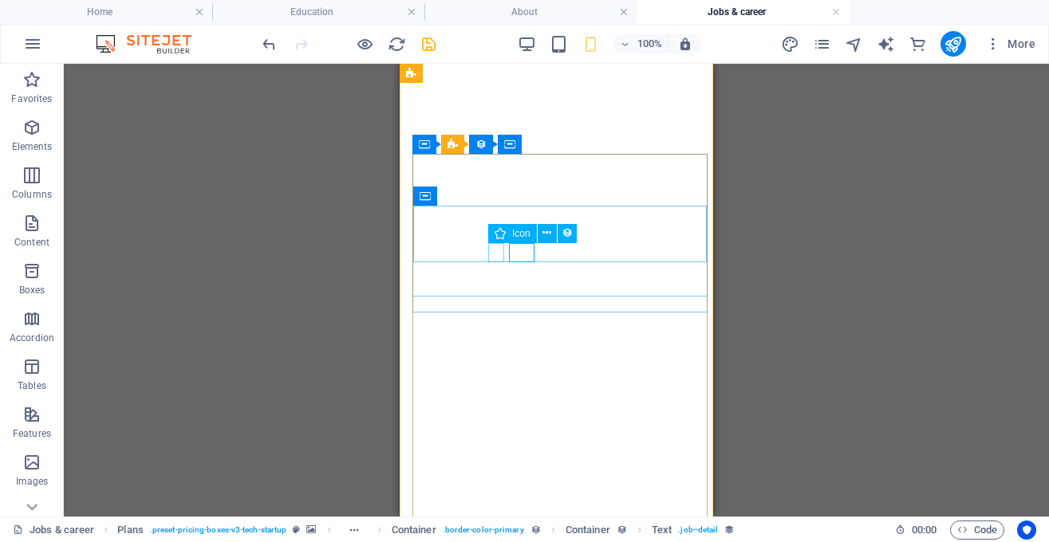
select select "xMidYMid"
select select "px"
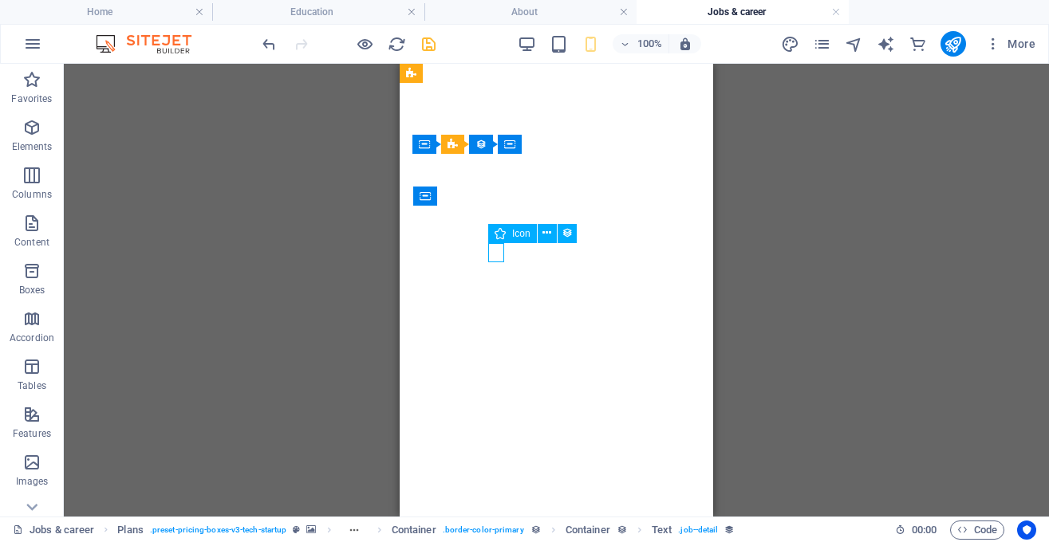
select select "px"
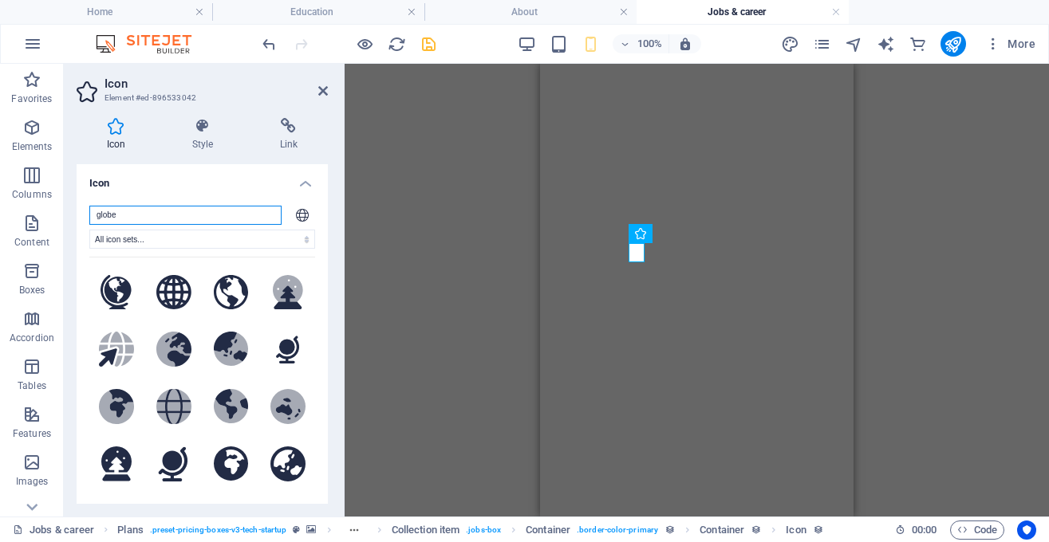
click at [237, 219] on input "globe" at bounding box center [185, 215] width 192 height 19
type input "g"
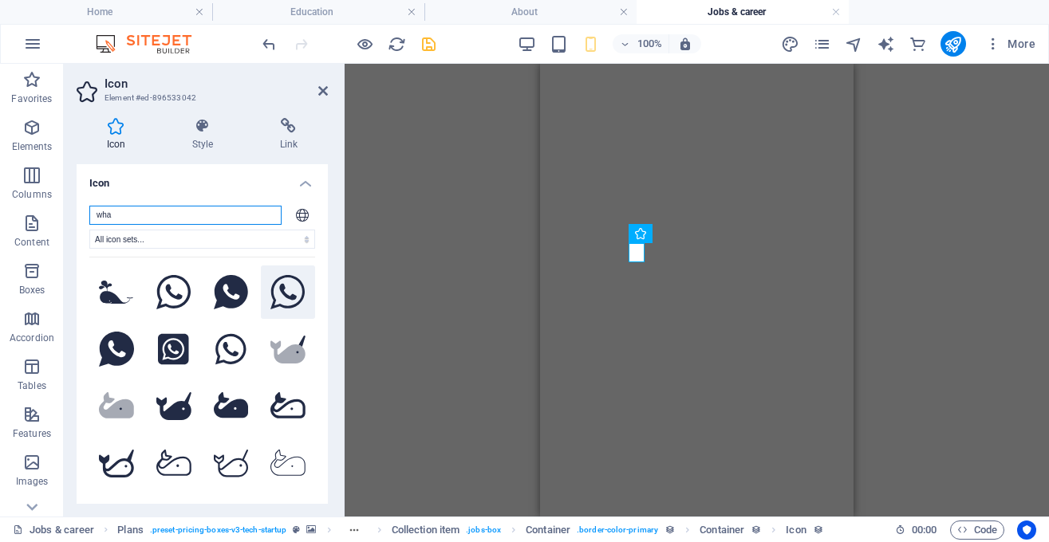
type input "wha"
click at [282, 303] on icon at bounding box center [287, 292] width 35 height 35
click at [206, 125] on icon at bounding box center [202, 126] width 81 height 16
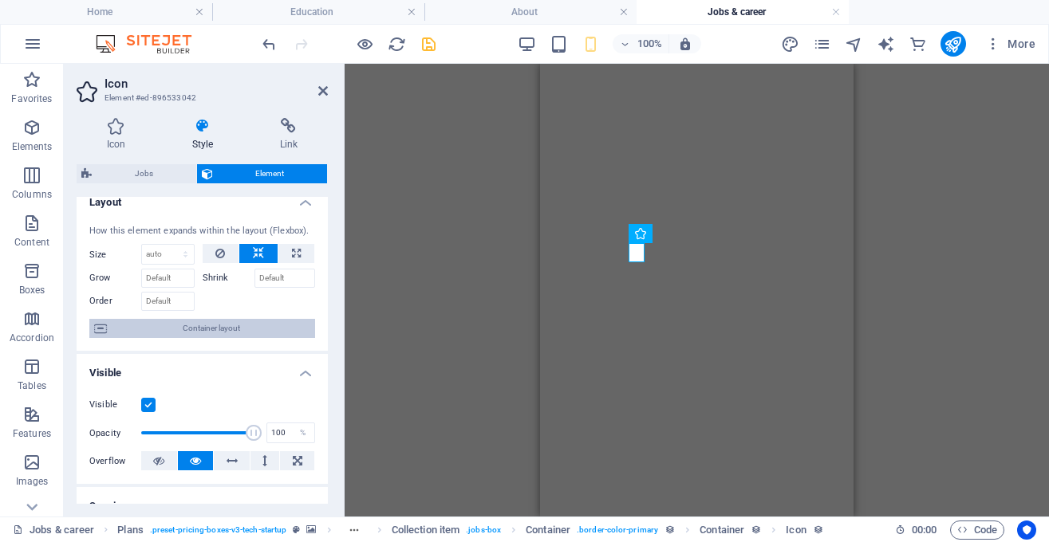
scroll to position [0, 0]
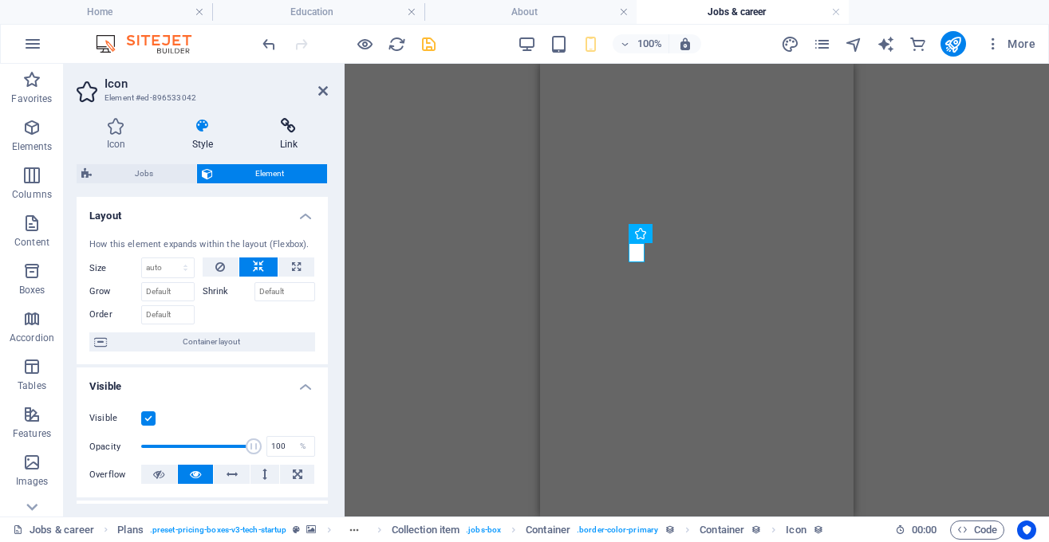
click at [293, 132] on icon at bounding box center [289, 126] width 78 height 16
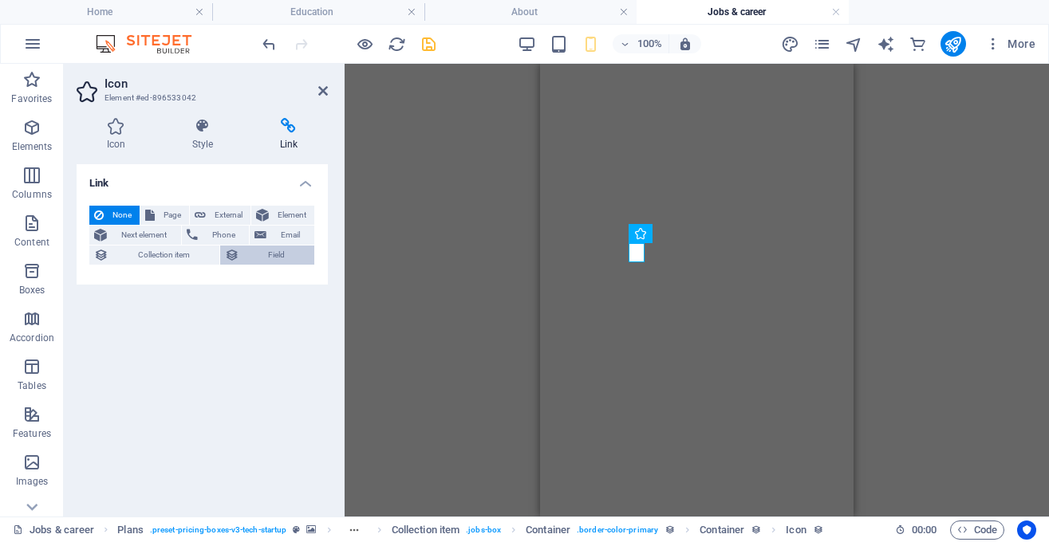
click at [275, 259] on span "Field" at bounding box center [277, 255] width 66 height 19
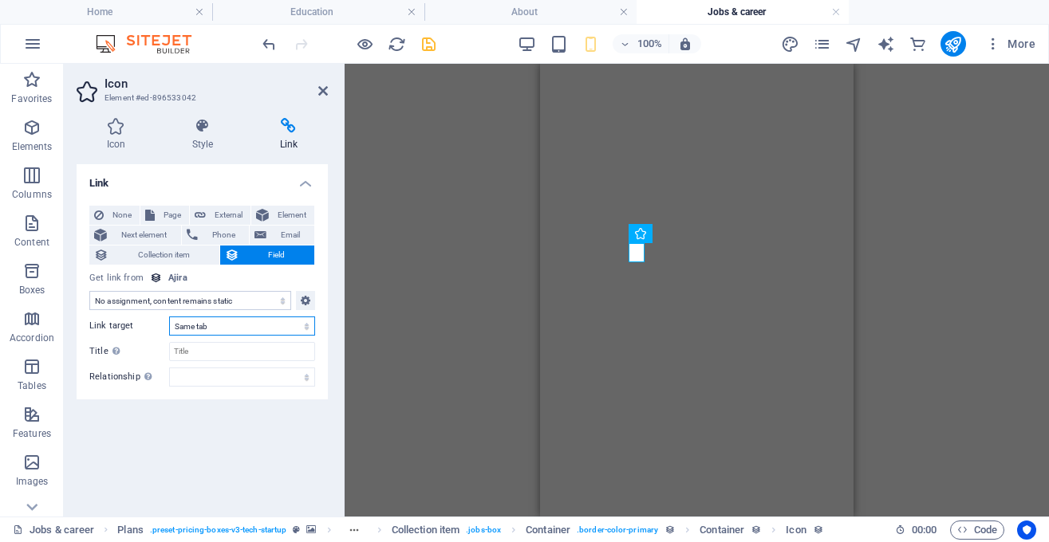
click at [169, 317] on select "New tab Same tab Overlay" at bounding box center [242, 326] width 146 height 19
click at [249, 329] on select "New tab Same tab Overlay" at bounding box center [242, 326] width 146 height 19
click at [303, 177] on h4 "Link" at bounding box center [202, 178] width 251 height 29
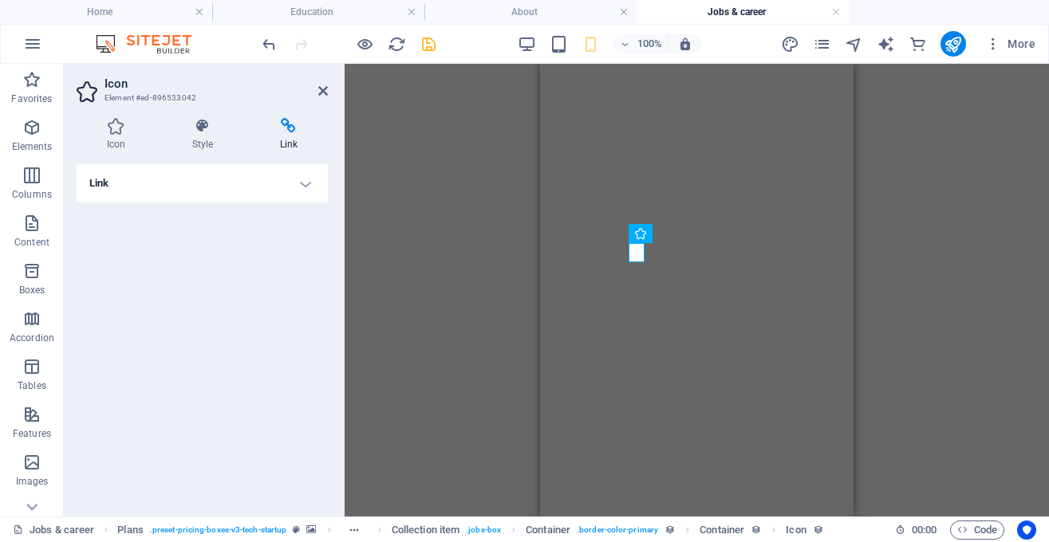
click at [303, 177] on h4 "Link" at bounding box center [202, 183] width 251 height 38
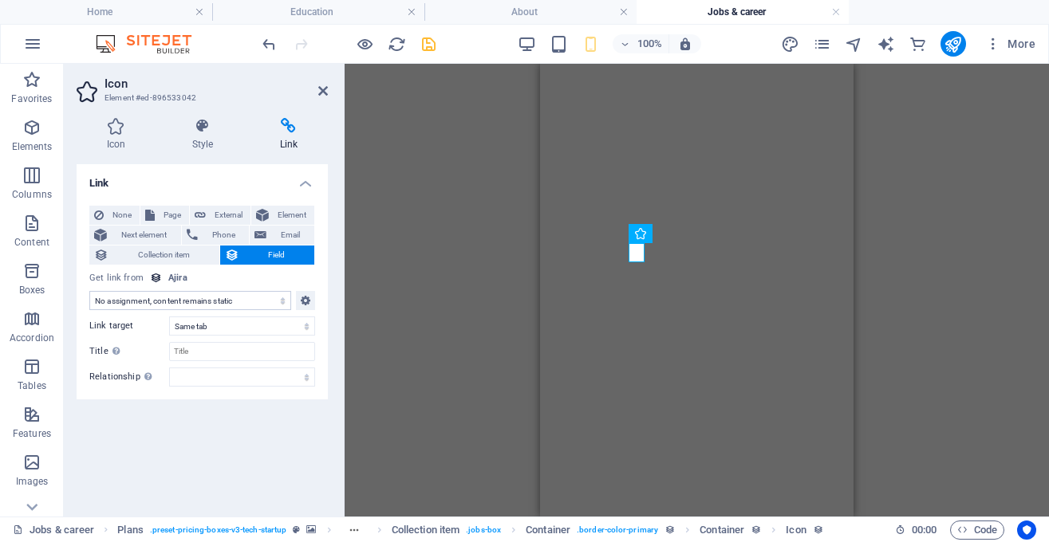
click at [311, 179] on h4 "Link" at bounding box center [202, 178] width 251 height 29
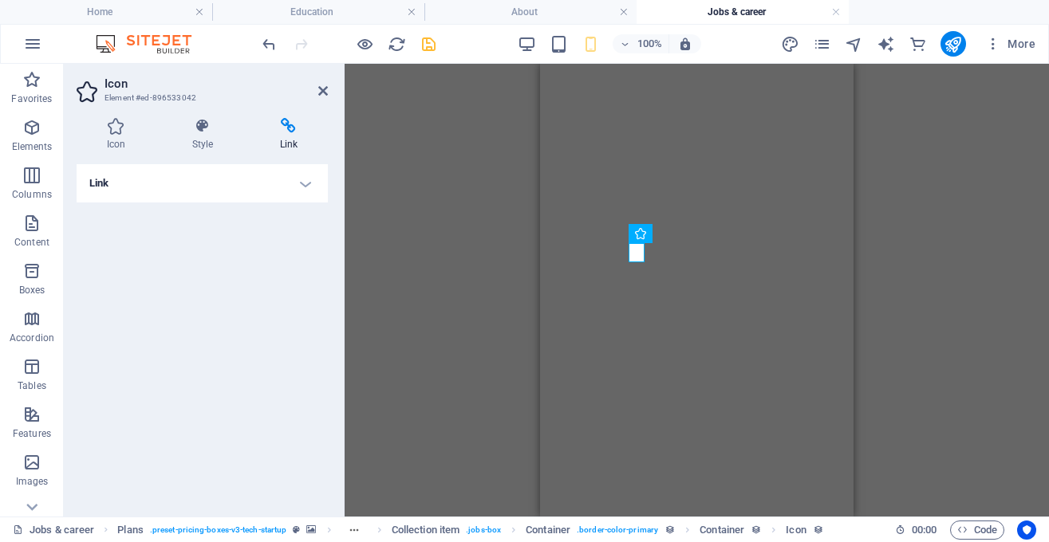
click at [311, 179] on h4 "Link" at bounding box center [202, 183] width 251 height 38
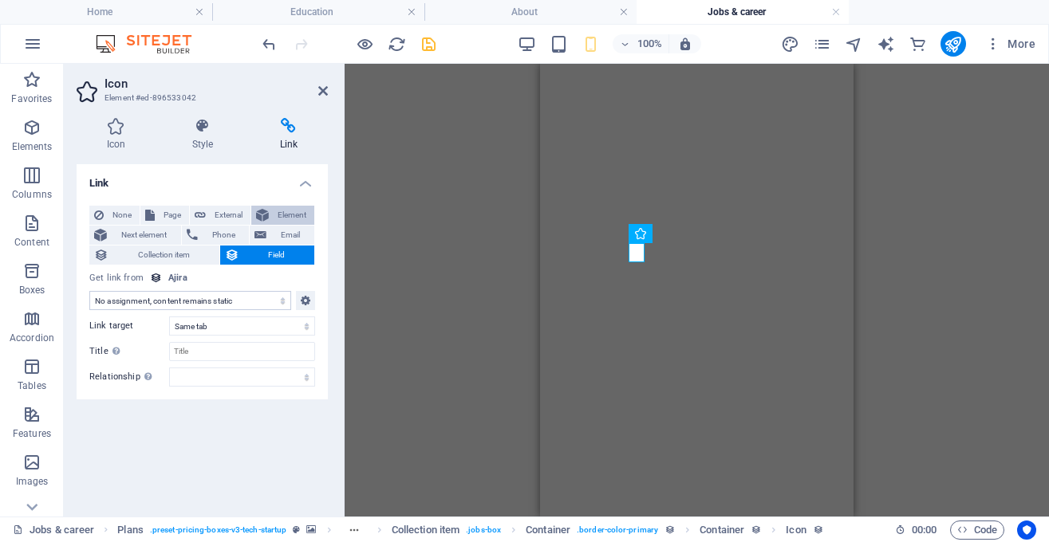
click at [287, 218] on span "Element" at bounding box center [292, 215] width 36 height 19
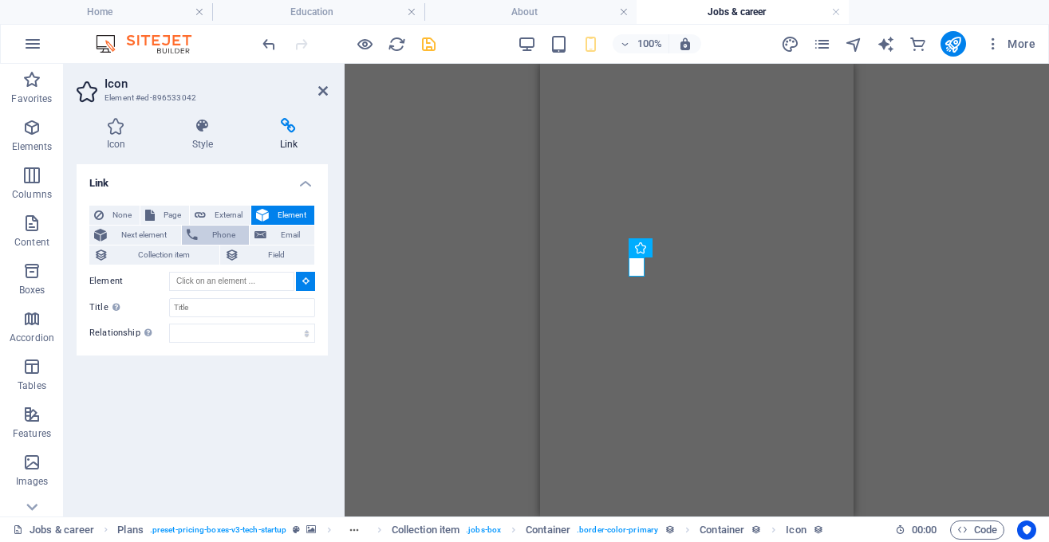
click at [222, 233] on span "Phone" at bounding box center [224, 235] width 42 height 19
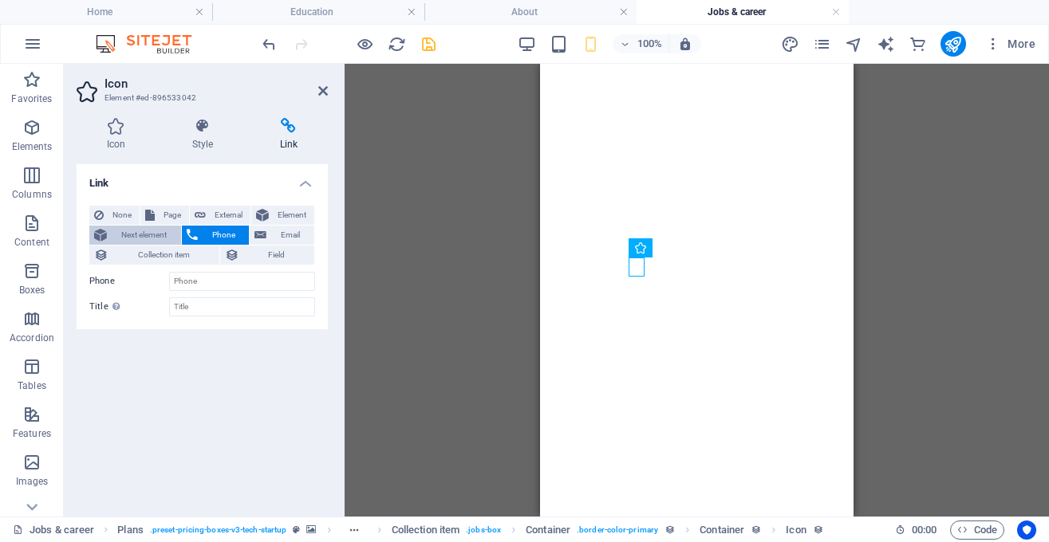
click at [156, 232] on span "Next element" at bounding box center [144, 235] width 65 height 19
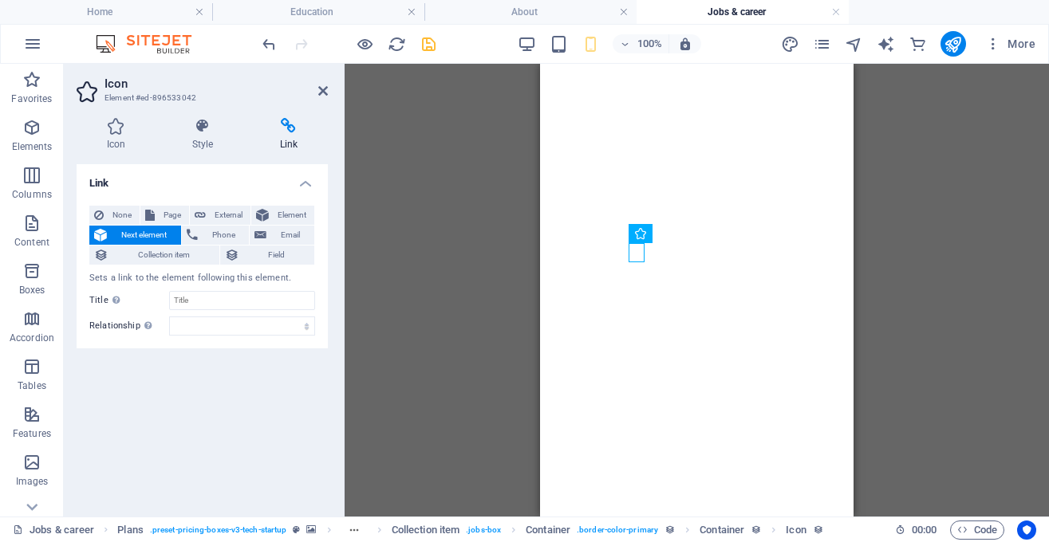
click at [123, 205] on div "None Page External Element Next element Phone Email Collection item Field Sets …" at bounding box center [202, 271] width 251 height 156
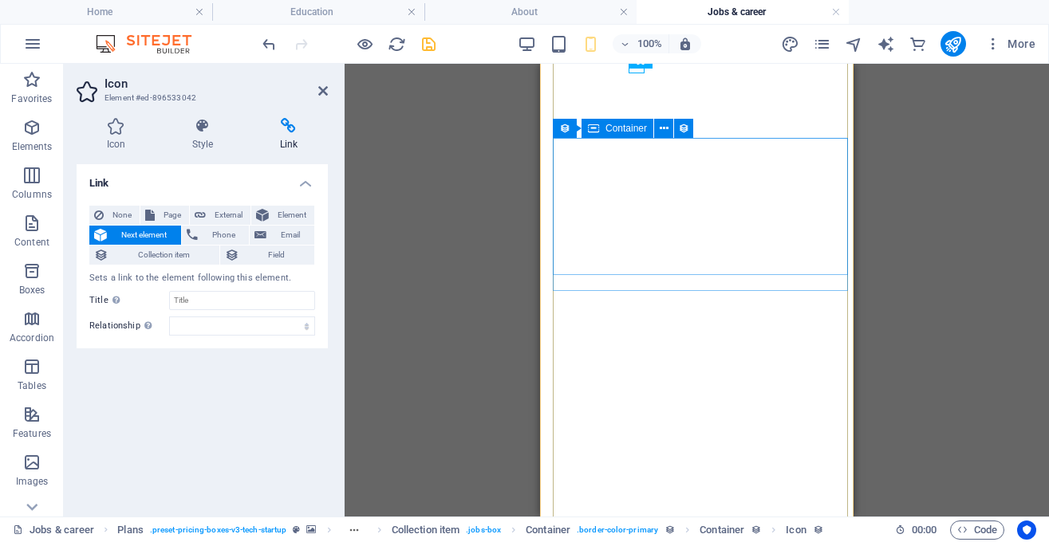
scroll to position [515, 0]
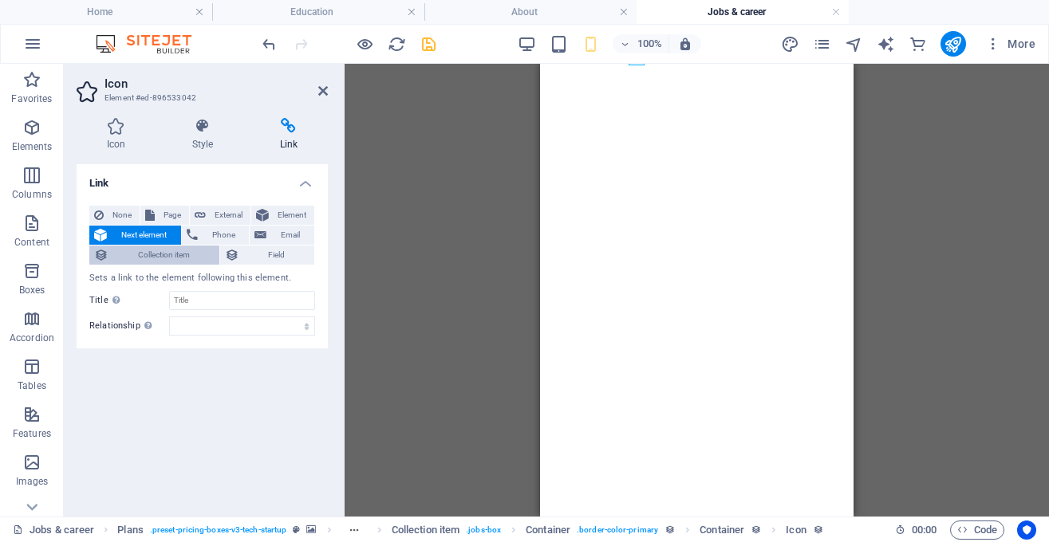
click at [196, 256] on span "Collection item" at bounding box center [163, 255] width 101 height 19
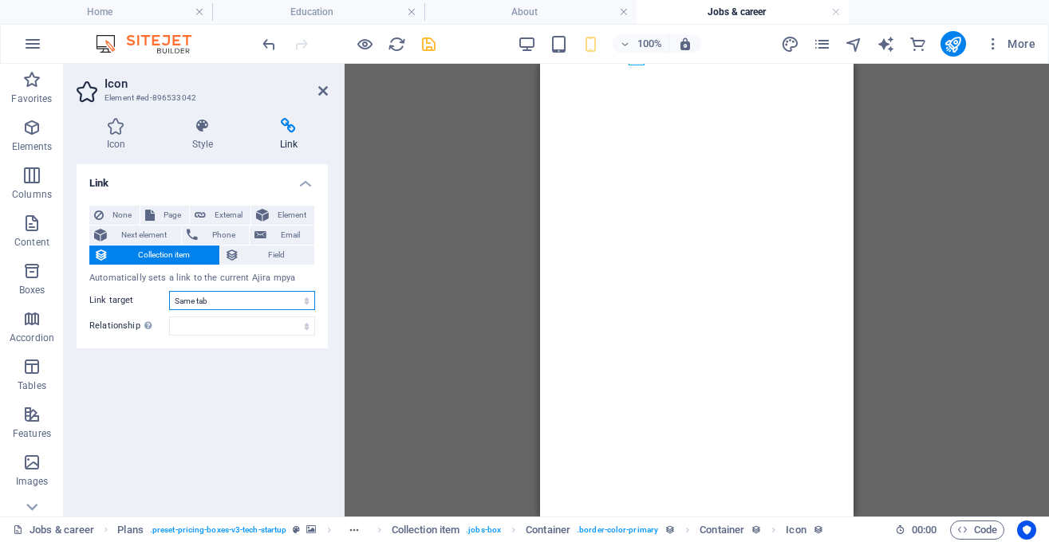
click at [169, 291] on select "New tab Same tab Overlay" at bounding box center [242, 300] width 146 height 19
click at [251, 300] on select "New tab Same tab Overlay" at bounding box center [242, 300] width 146 height 19
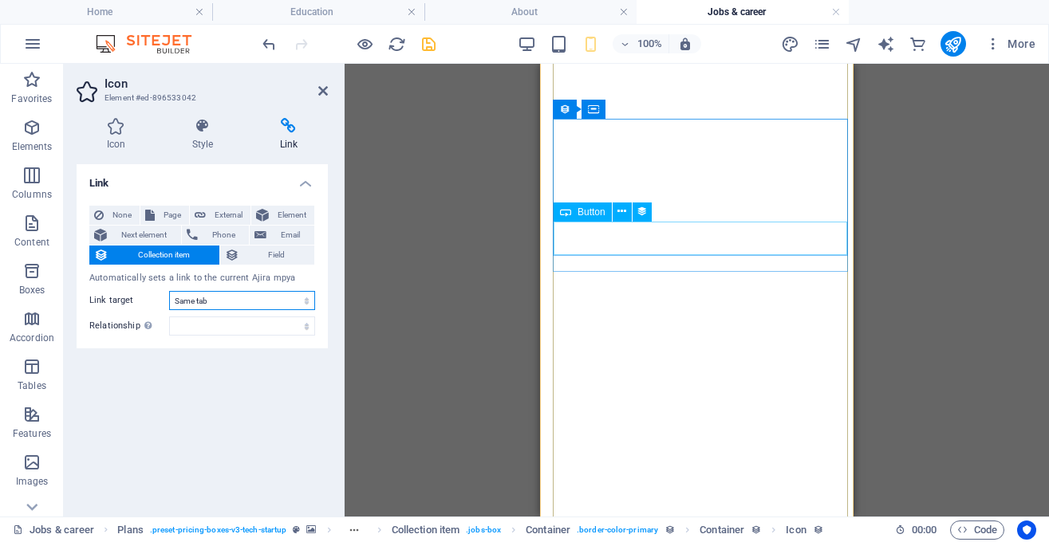
scroll to position [769, 0]
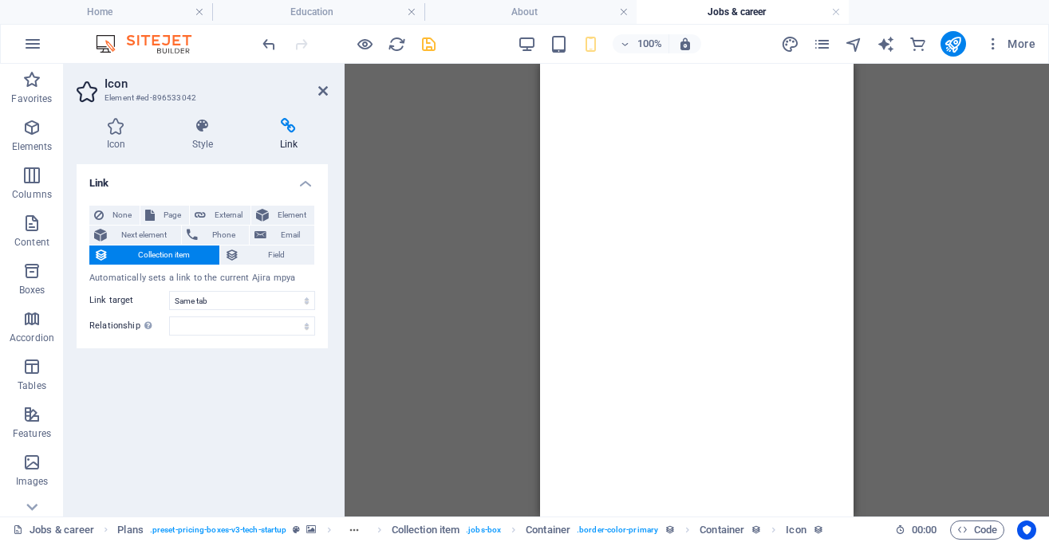
click at [258, 180] on h4 "Link" at bounding box center [202, 178] width 251 height 29
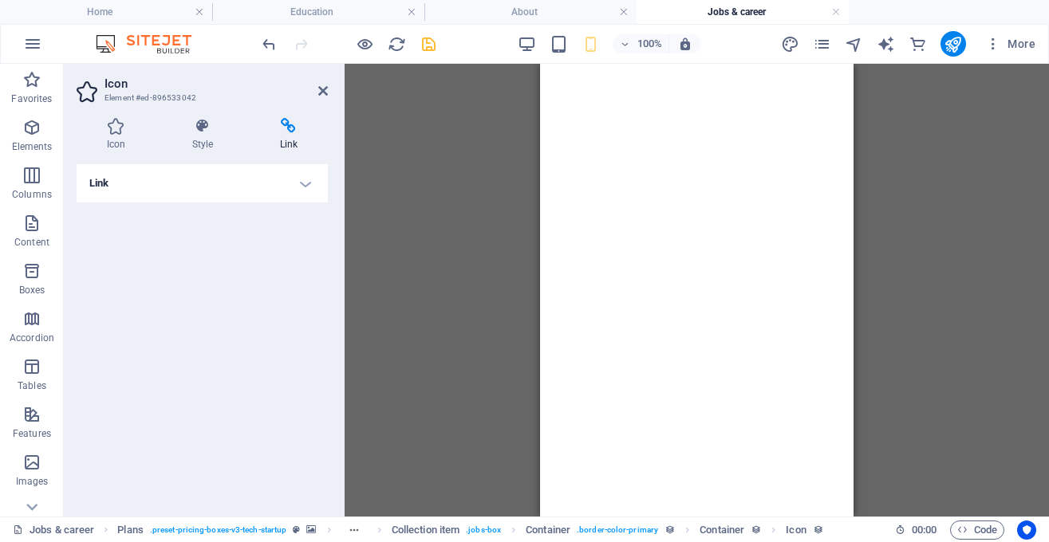
click at [293, 175] on h4 "Link" at bounding box center [202, 183] width 251 height 38
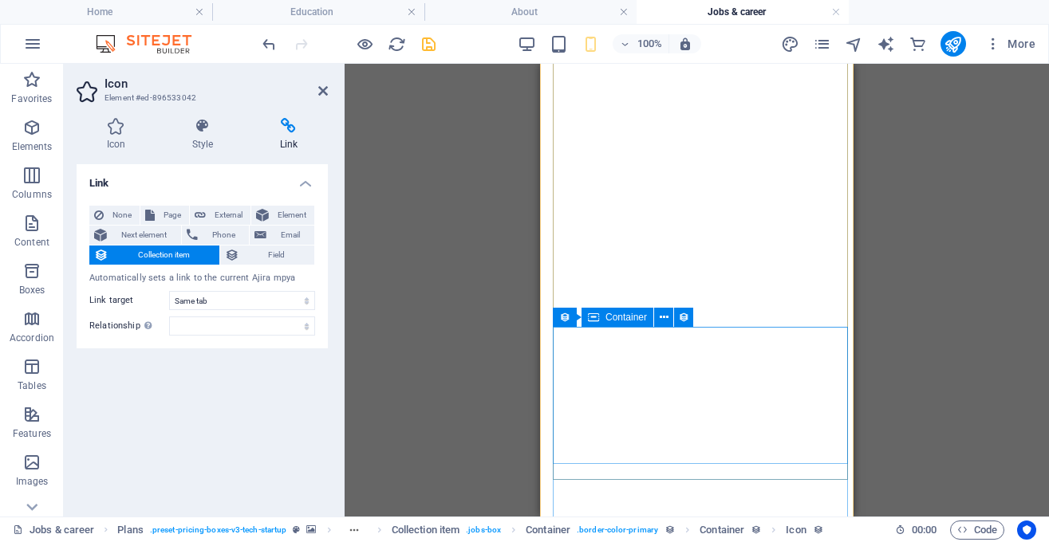
scroll to position [897, 0]
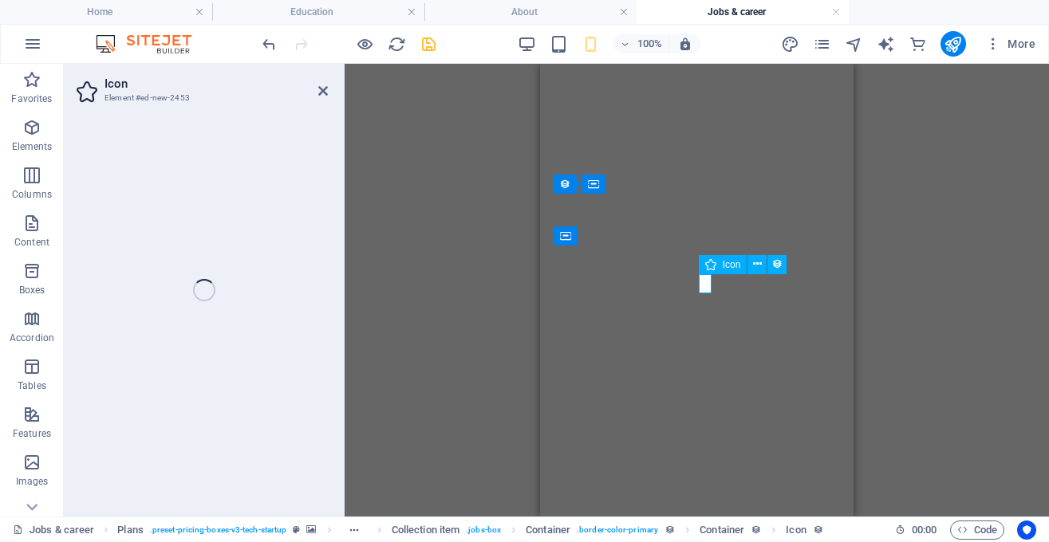
select select "xMidYMid"
select select "px"
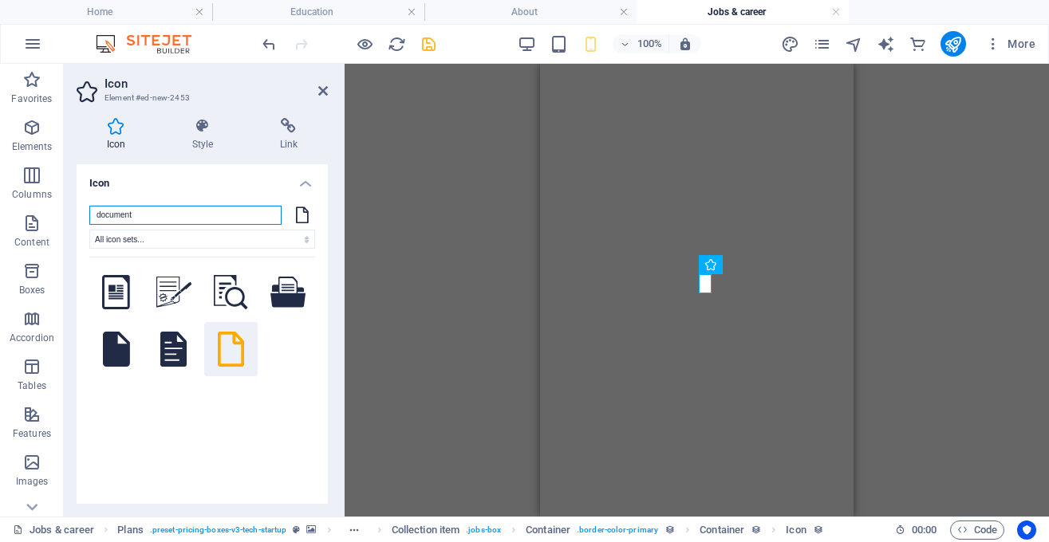
click at [252, 223] on input "document" at bounding box center [185, 215] width 192 height 19
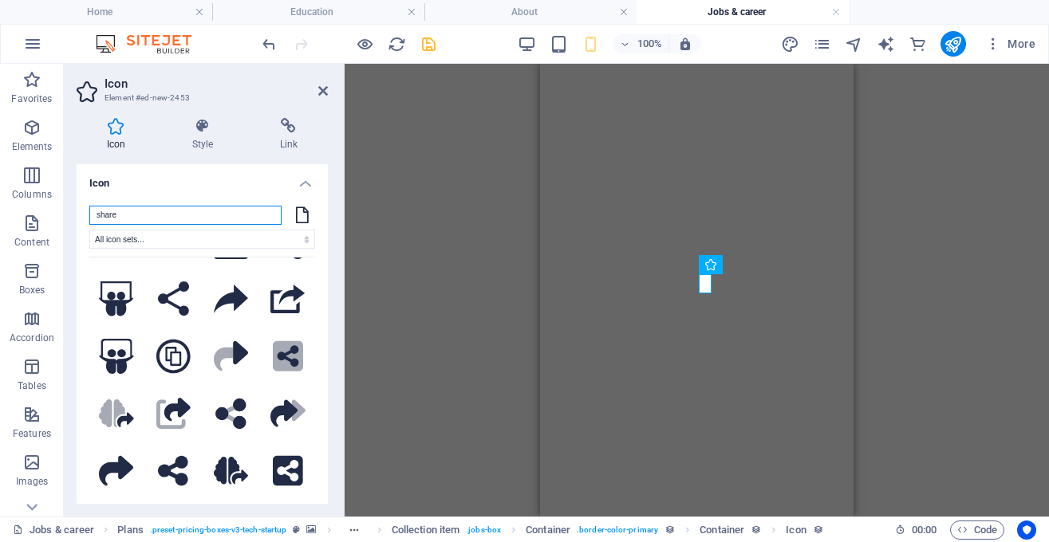
scroll to position [0, 0]
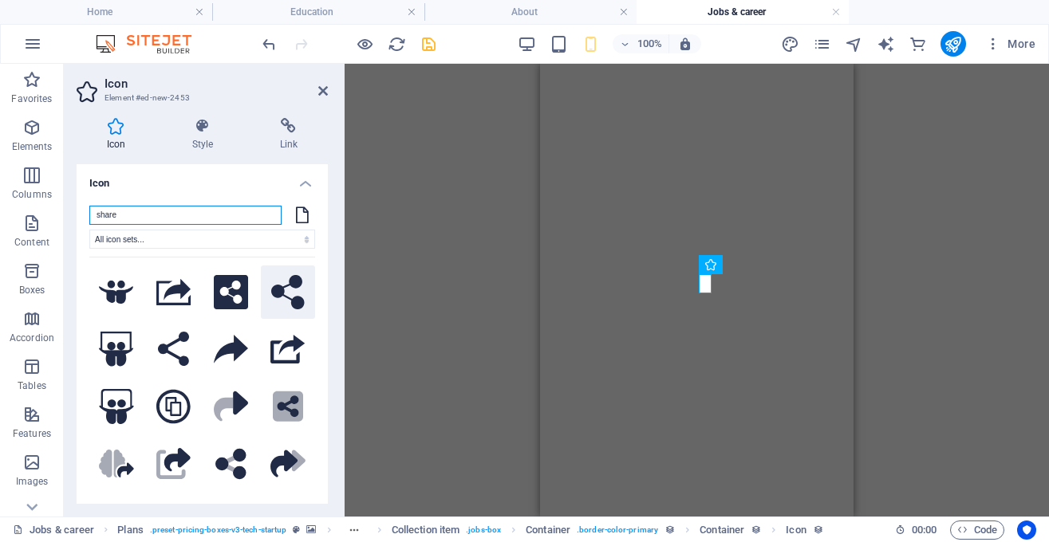
type input "share"
click at [276, 293] on icon at bounding box center [287, 292] width 33 height 35
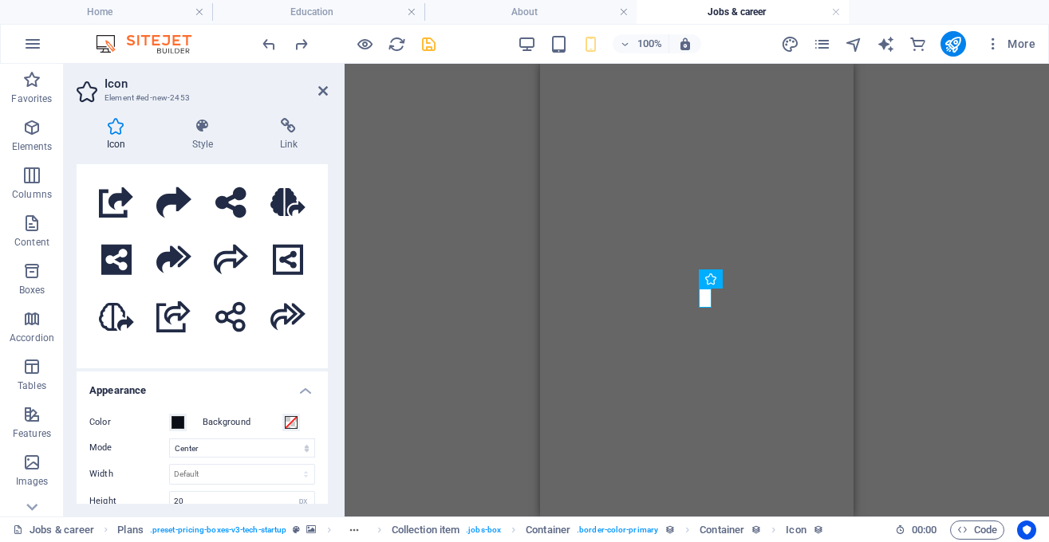
scroll to position [504, 0]
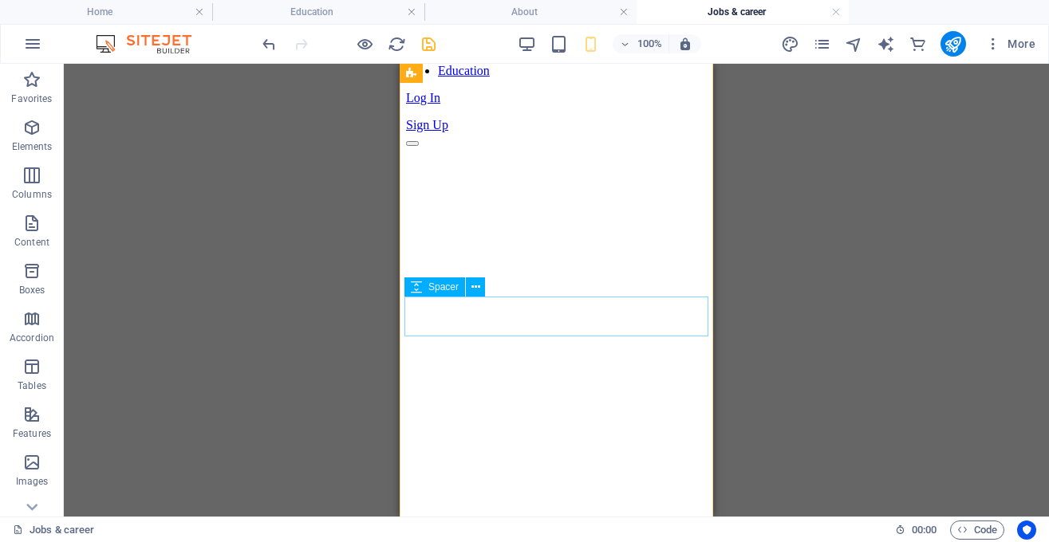
scroll to position [127, 0]
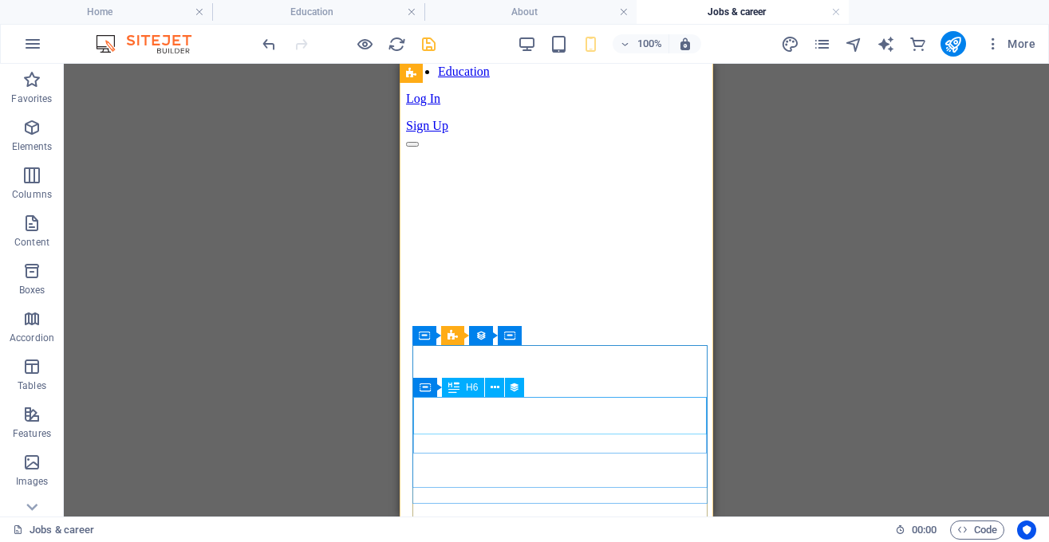
select select "name"
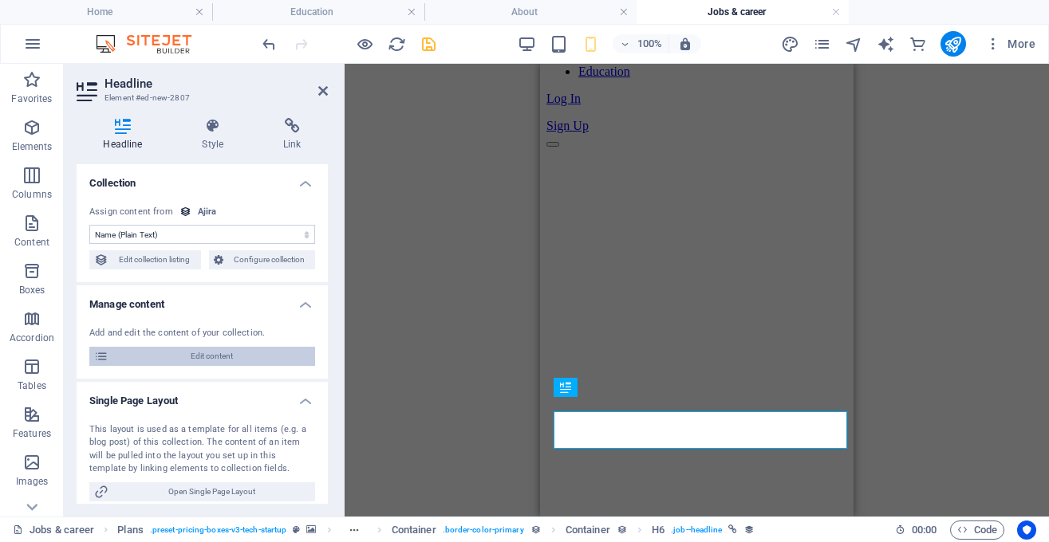
click at [257, 353] on span "Edit content" at bounding box center [211, 356] width 197 height 19
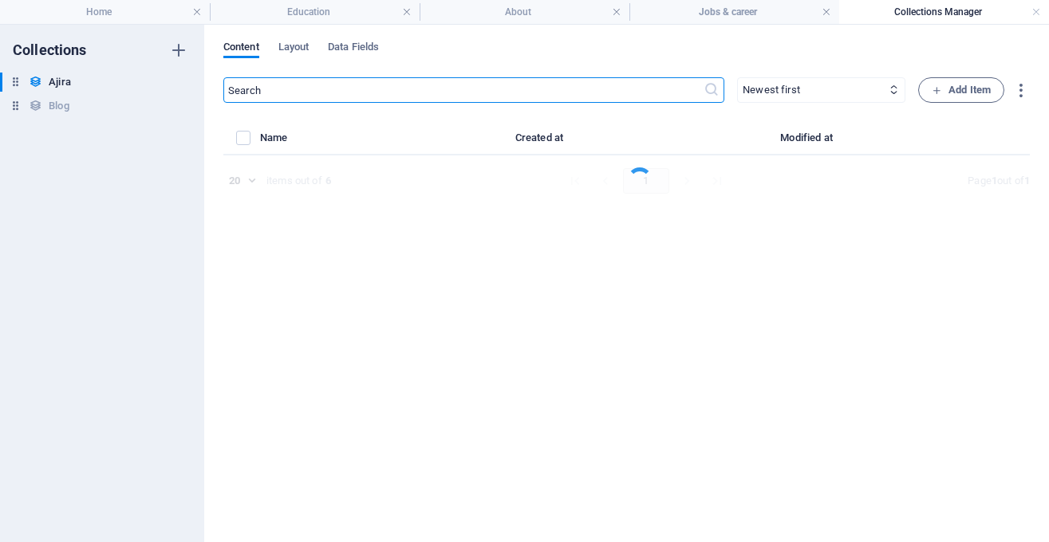
select select "Sales"
select select "Full time"
select select "Published"
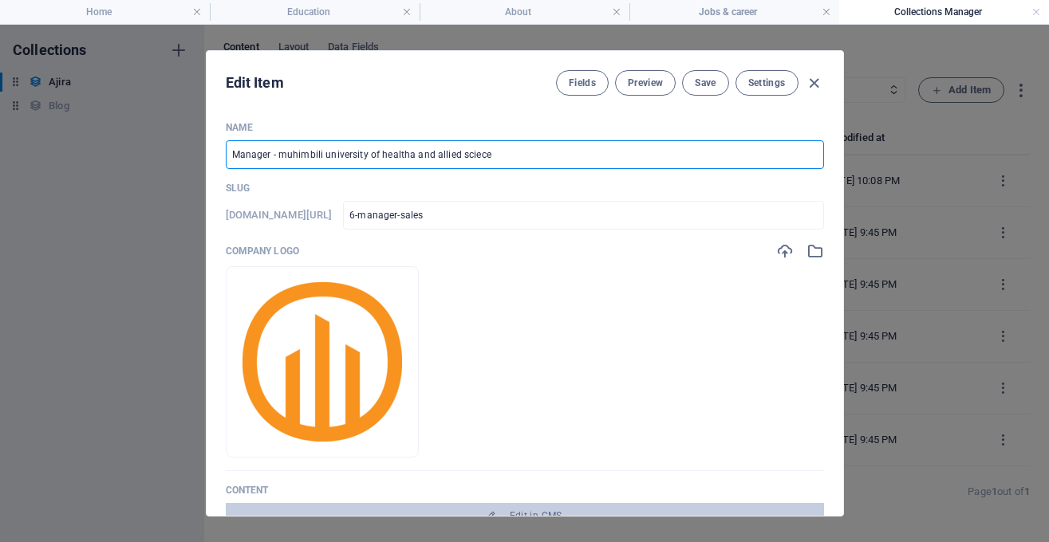
click at [410, 154] on input "Manager - muhimbili university of healtha and allied sciece" at bounding box center [525, 154] width 598 height 29
click at [471, 153] on input "Manager - muhimbili university of health and allied sciece" at bounding box center [525, 154] width 598 height 29
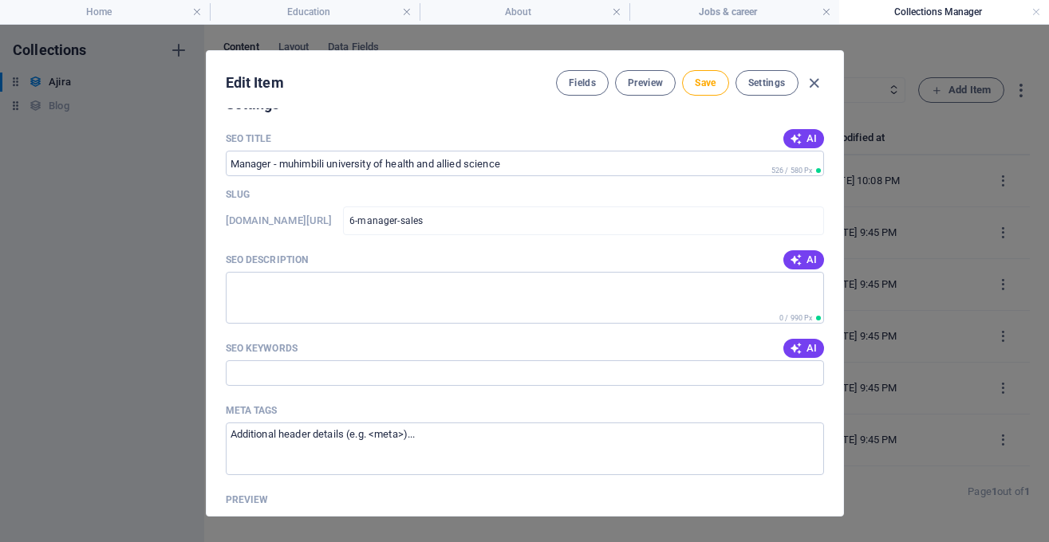
scroll to position [1069, 0]
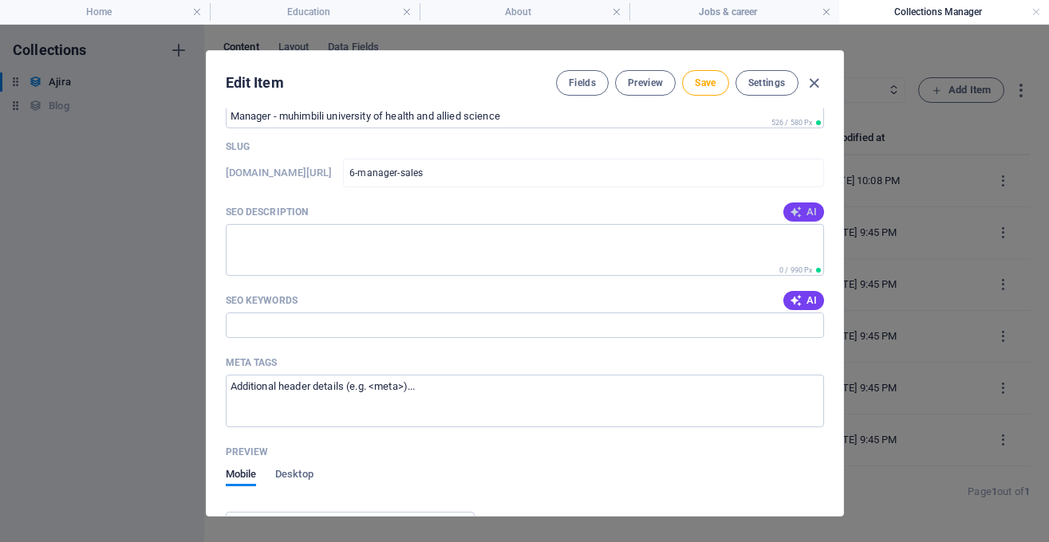
type input "Manager - muhimbili university of health and allied science"
click at [790, 219] on button "AI" at bounding box center [803, 212] width 40 height 19
click at [797, 216] on div "AI" at bounding box center [803, 212] width 40 height 19
type textarea "Join the Sales team at [GEOGRAPHIC_DATA]! Full-time Manager position in [US_STA…"
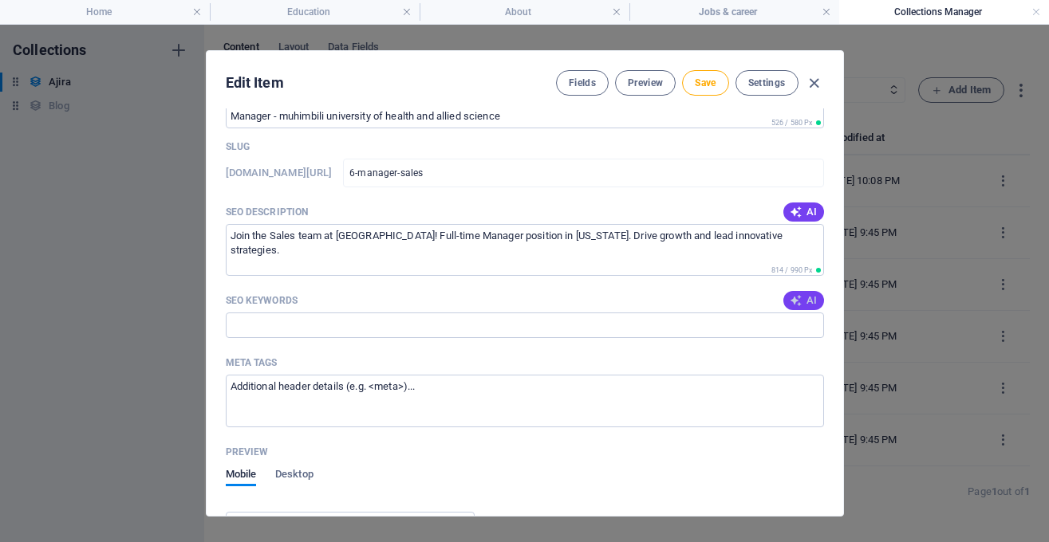
click at [809, 297] on span "AI" at bounding box center [803, 300] width 27 height 13
type input "Manager position, Sales job, [DEMOGRAPHIC_DATA] employment, [GEOGRAPHIC_DATA], …"
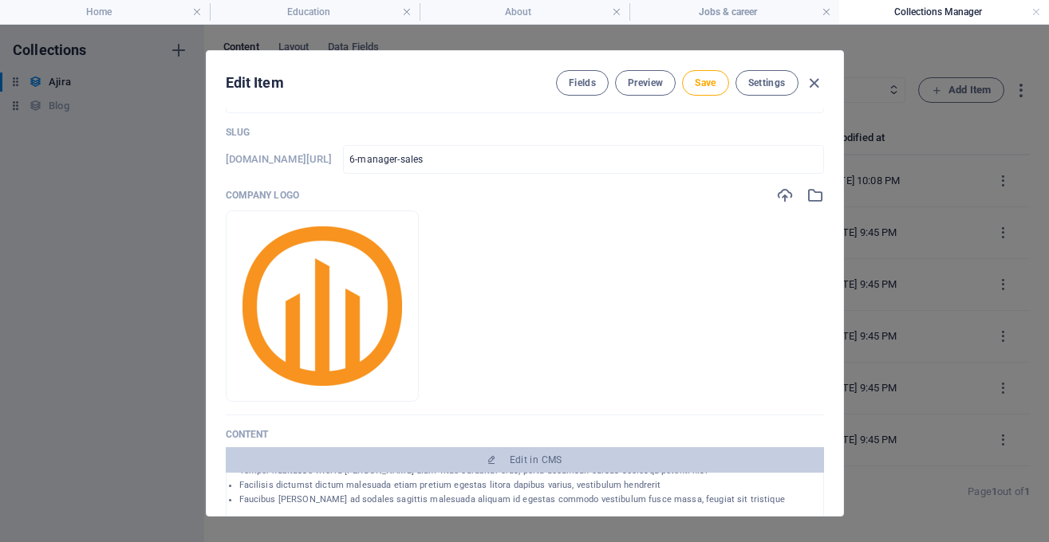
scroll to position [0, 0]
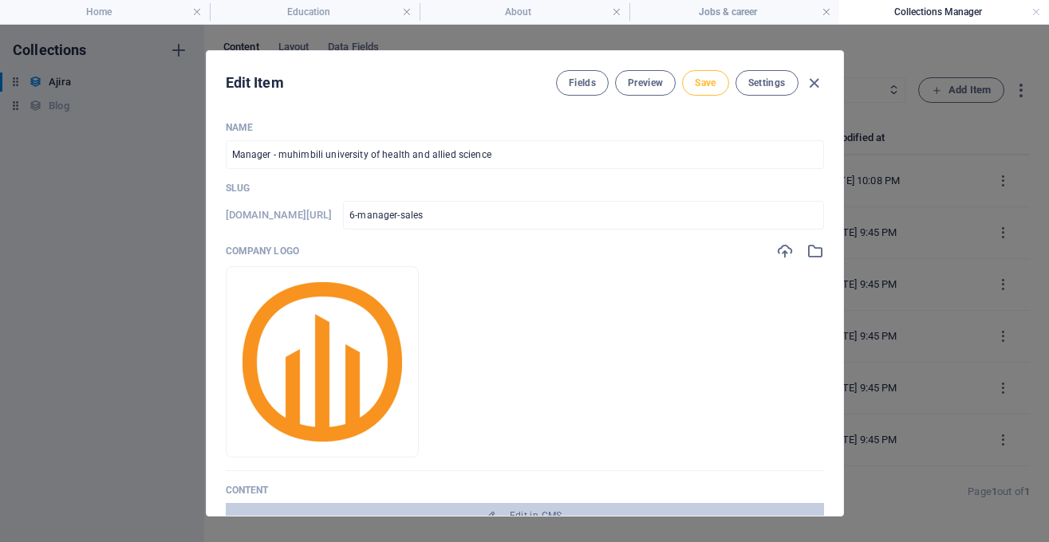
click at [709, 86] on span "Save" at bounding box center [705, 83] width 21 height 13
click at [818, 76] on icon "button" at bounding box center [814, 83] width 18 height 18
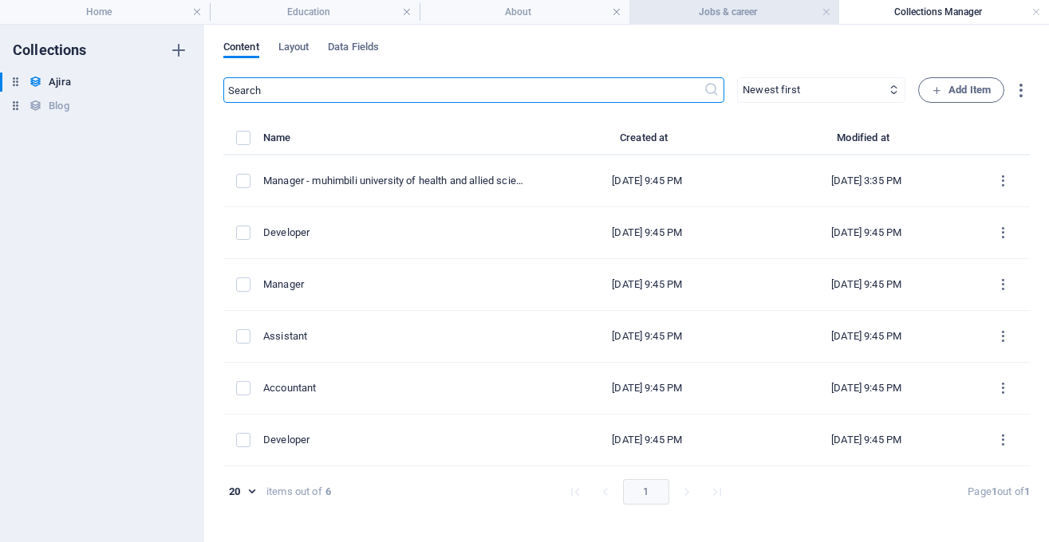
click at [781, 14] on h4 "Jobs & career" at bounding box center [734, 12] width 210 height 18
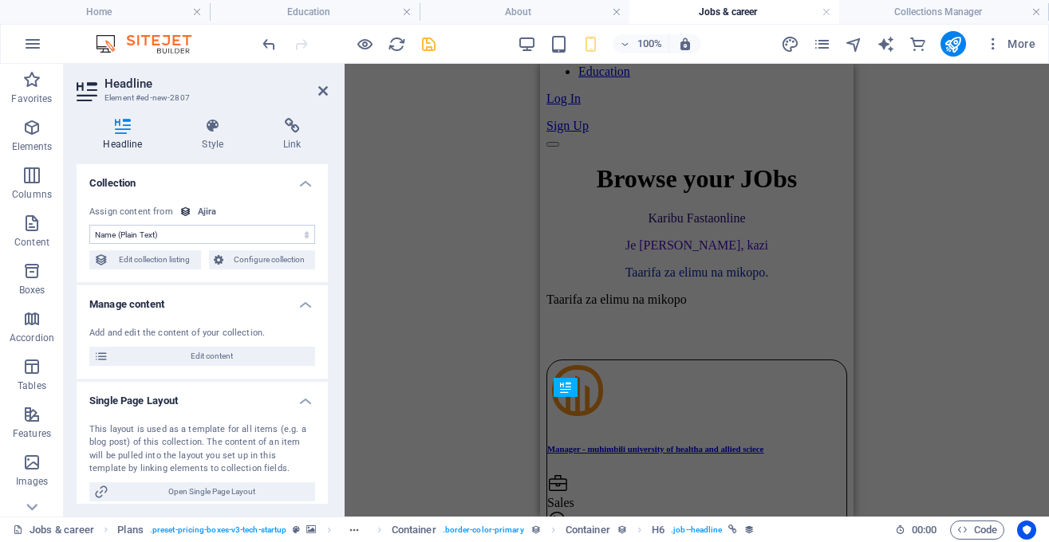
scroll to position [127, 0]
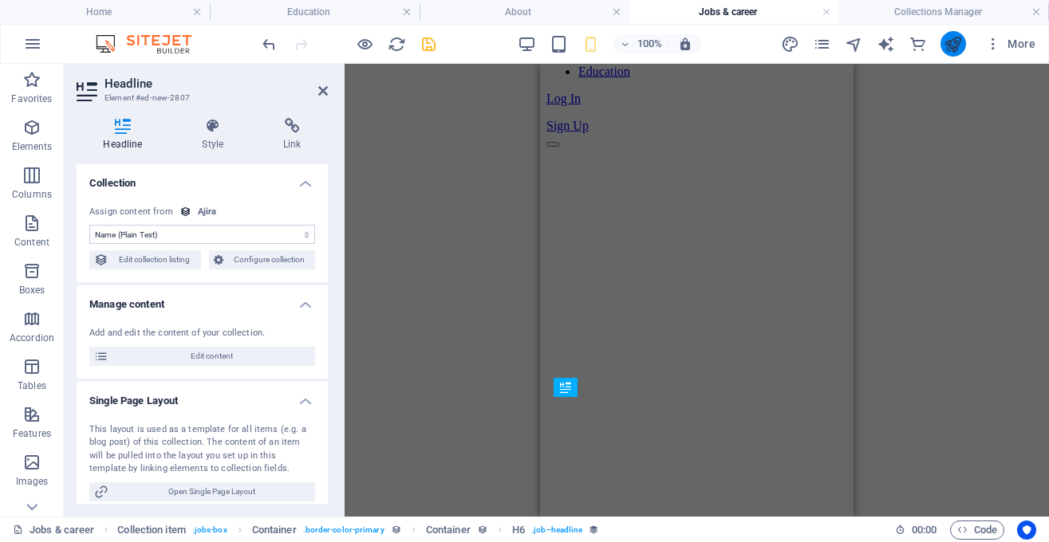
click at [957, 33] on button "publish" at bounding box center [953, 44] width 26 height 26
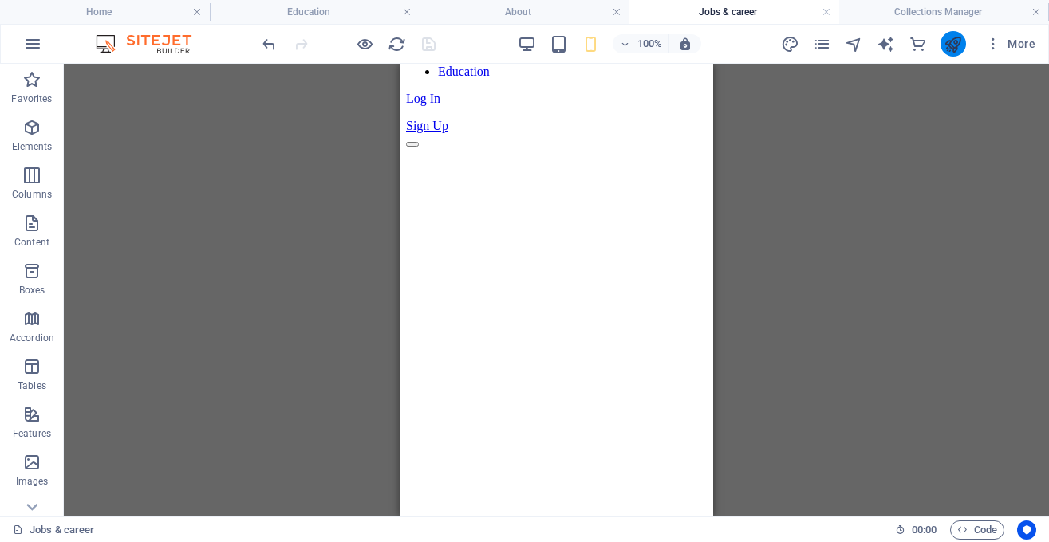
click at [957, 33] on button "publish" at bounding box center [953, 44] width 26 height 26
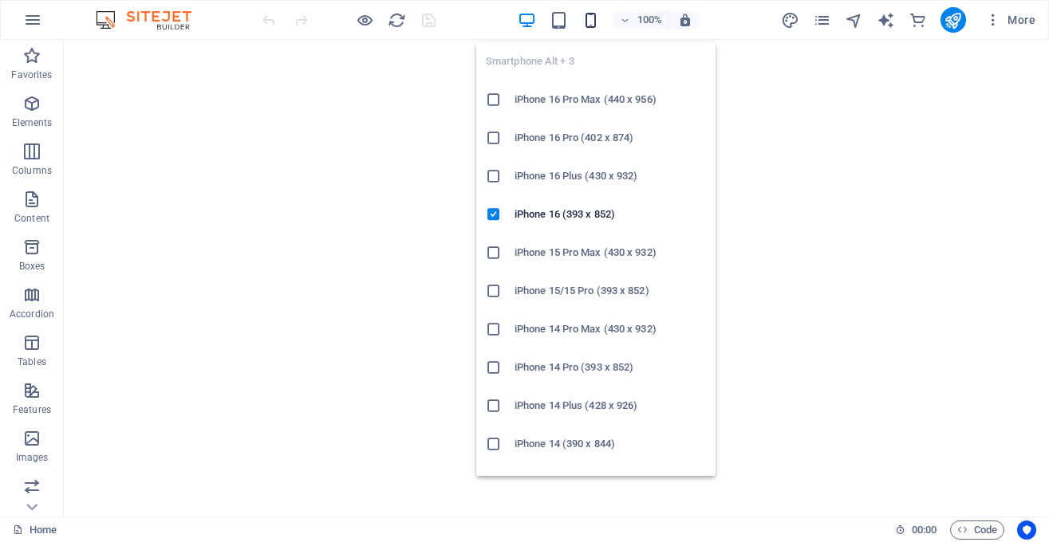
click at [591, 28] on icon "button" at bounding box center [590, 20] width 18 height 18
